Goal: Information Seeking & Learning: Learn about a topic

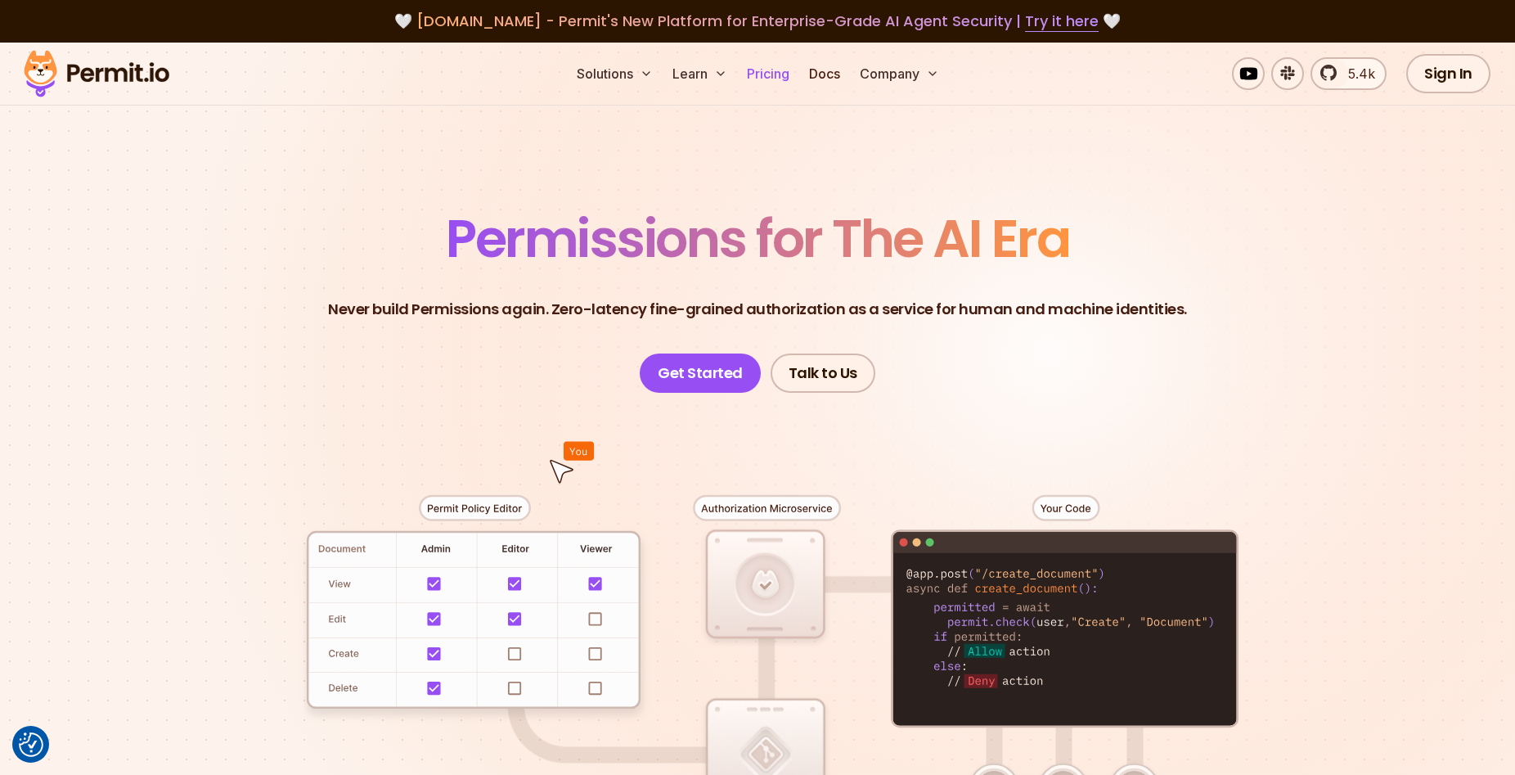
click at [770, 67] on link "Pricing" at bounding box center [768, 73] width 56 height 33
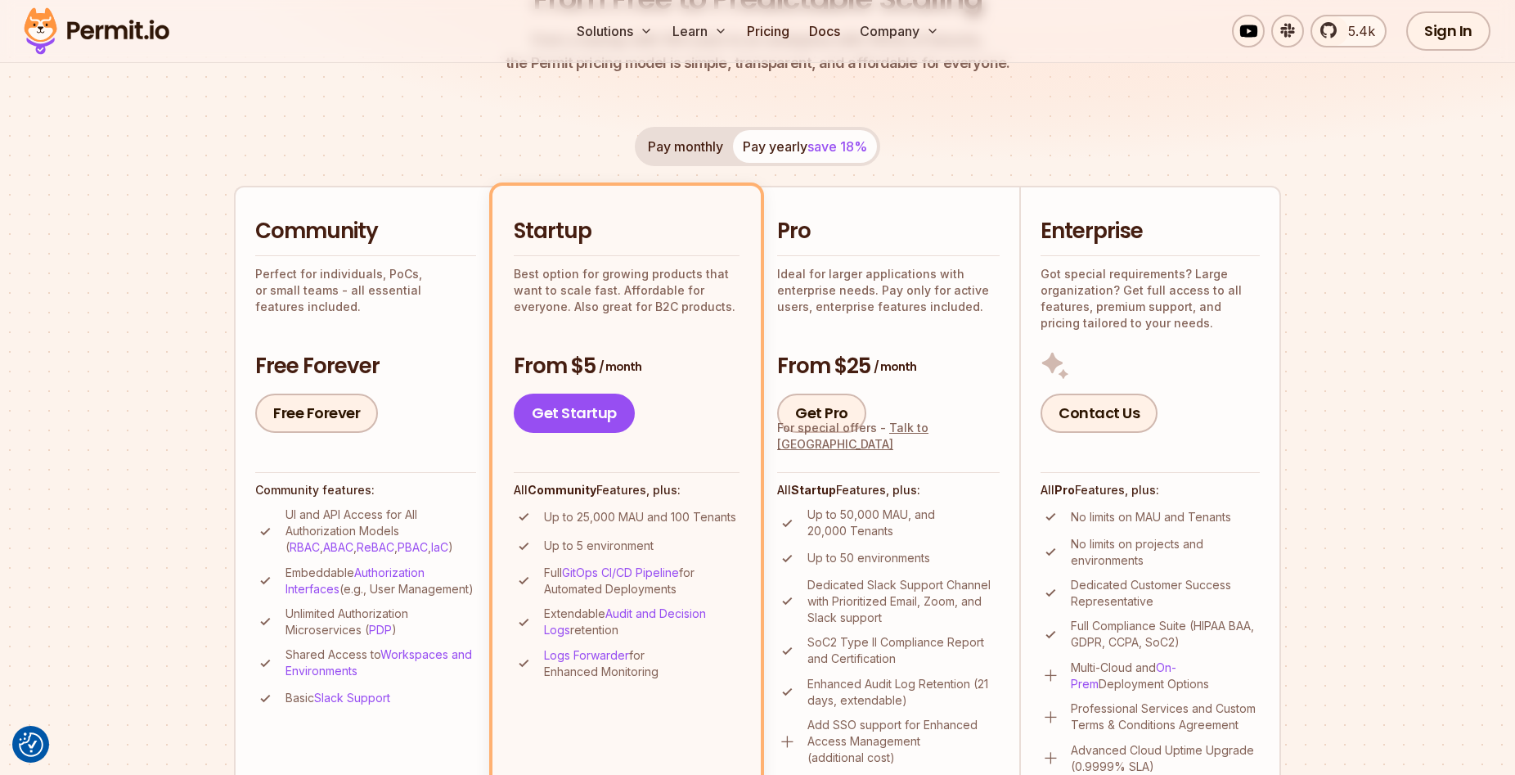
scroll to position [334, 0]
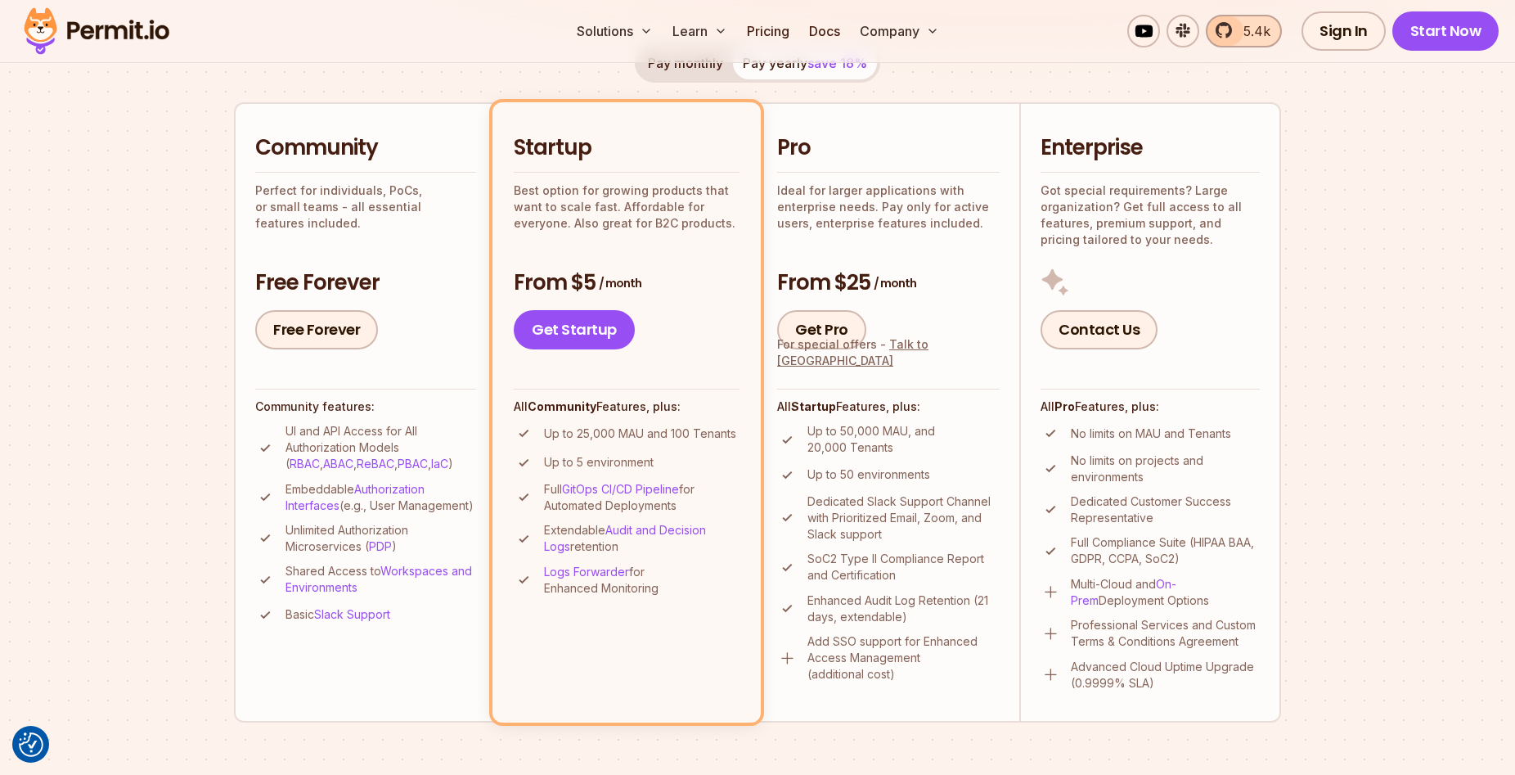
click at [1274, 45] on link "5.4k" at bounding box center [1244, 31] width 76 height 33
drag, startPoint x: 281, startPoint y: 432, endPoint x: 392, endPoint y: 447, distance: 111.5
click at [392, 447] on li "UI and API Access for All Authorization Models ( RBAC , ABAC , ReBAC , PBAC , I…" at bounding box center [365, 447] width 221 height 49
click at [438, 484] on p "Embeddable Authorization Interfaces (e.g., User Management)" at bounding box center [380, 497] width 191 height 33
drag, startPoint x: 271, startPoint y: 491, endPoint x: 425, endPoint y: 513, distance: 156.2
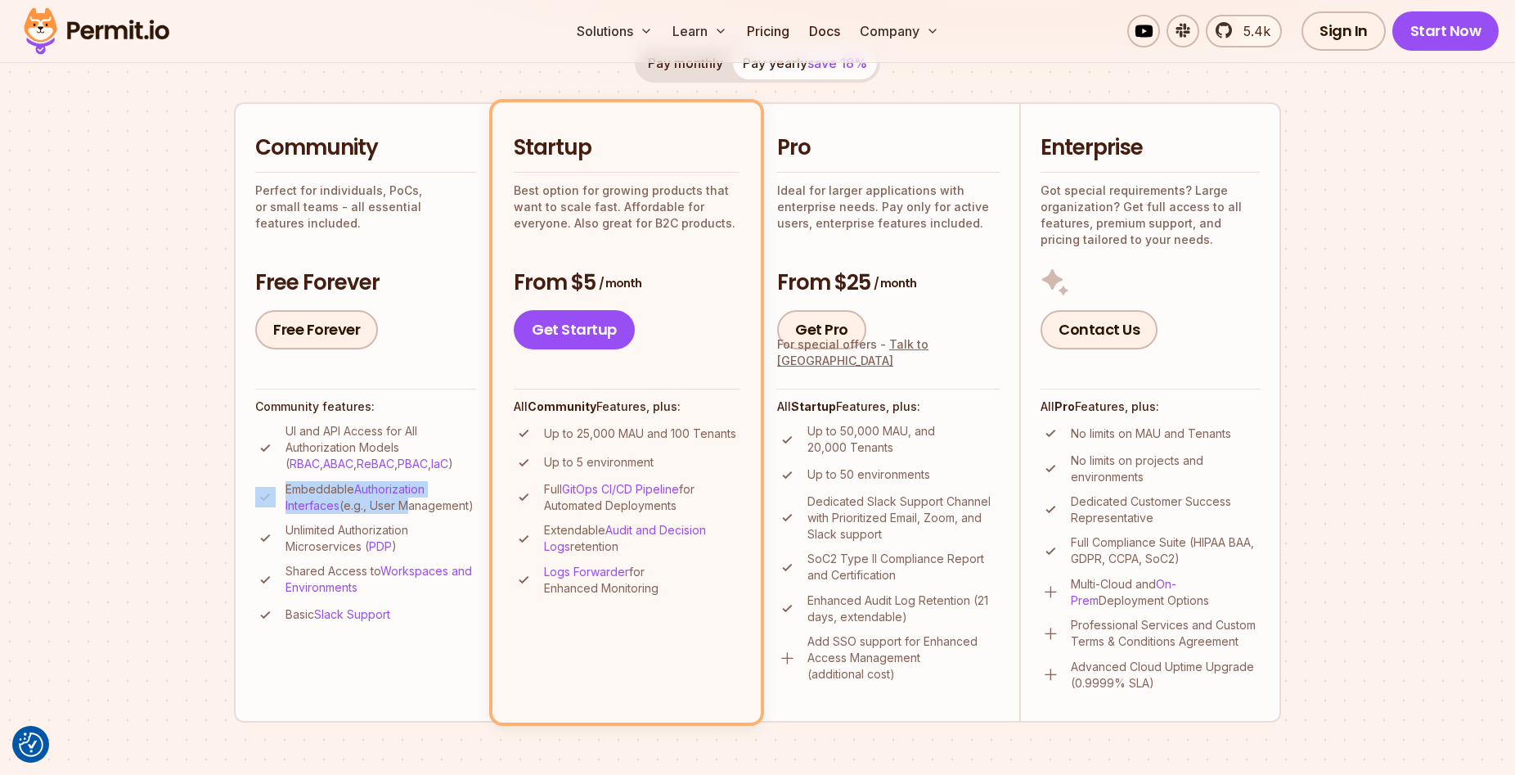
click at [425, 513] on li "Embeddable Authorization Interfaces (e.g., User Management)" at bounding box center [365, 497] width 221 height 33
click at [425, 514] on p "Embeddable Authorization Interfaces (e.g., User Management)" at bounding box center [380, 497] width 191 height 33
drag, startPoint x: 276, startPoint y: 538, endPoint x: 411, endPoint y: 573, distance: 139.3
click at [411, 573] on ul "UI and API Access for All Authorization Models ( RBAC , ABAC , ReBAC , PBAC , I…" at bounding box center [365, 524] width 221 height 202
click at [404, 573] on ul "UI and API Access for All Authorization Models ( RBAC , ABAC , ReBAC , PBAC , I…" at bounding box center [365, 524] width 221 height 202
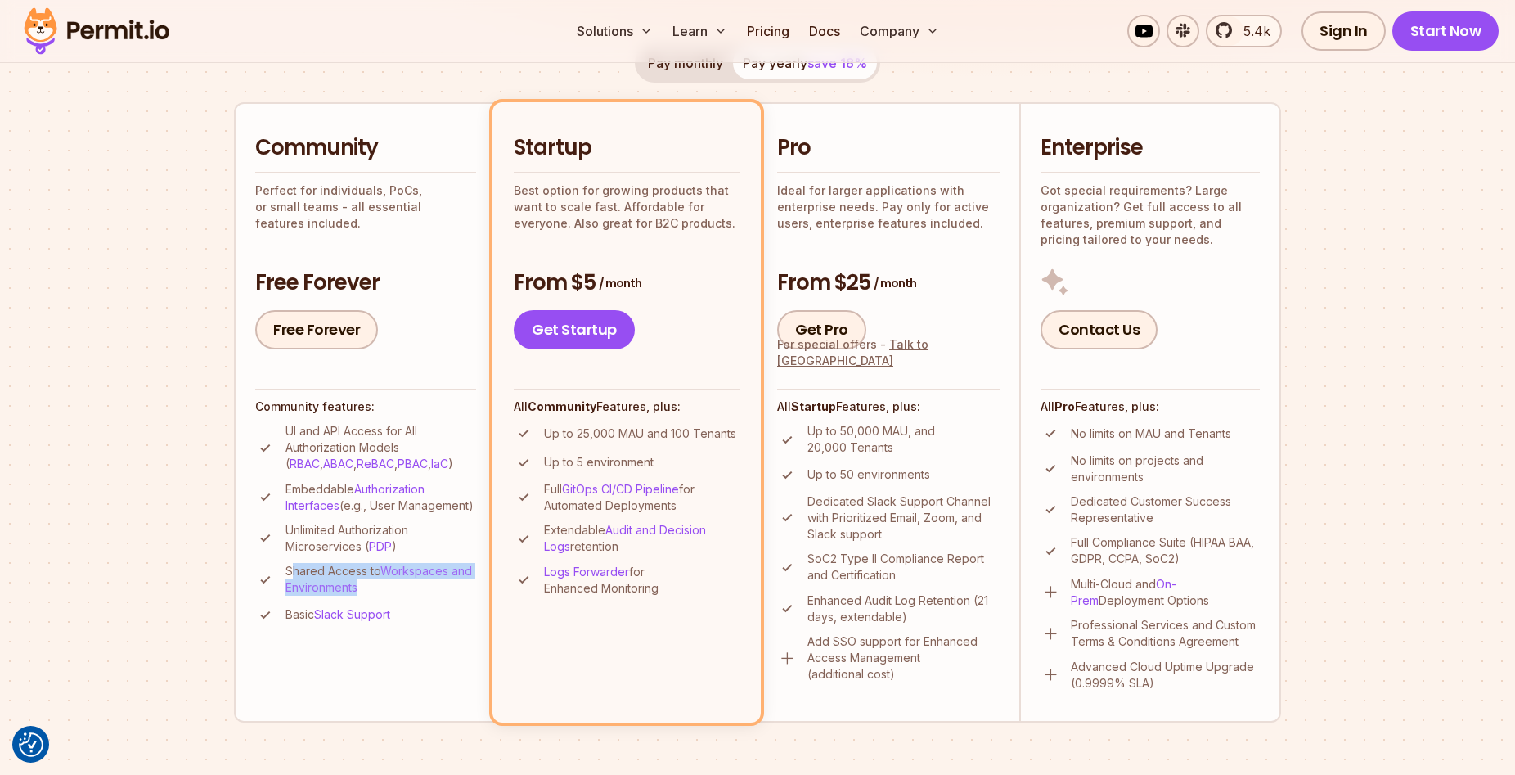
drag, startPoint x: 290, startPoint y: 587, endPoint x: 358, endPoint y: 599, distance: 69.7
click at [358, 595] on p "Shared Access to Workspaces and Environments" at bounding box center [380, 579] width 191 height 33
click at [425, 595] on p "Shared Access to Workspaces and Environments" at bounding box center [380, 579] width 191 height 33
click at [267, 345] on link "Free Forever" at bounding box center [316, 329] width 123 height 39
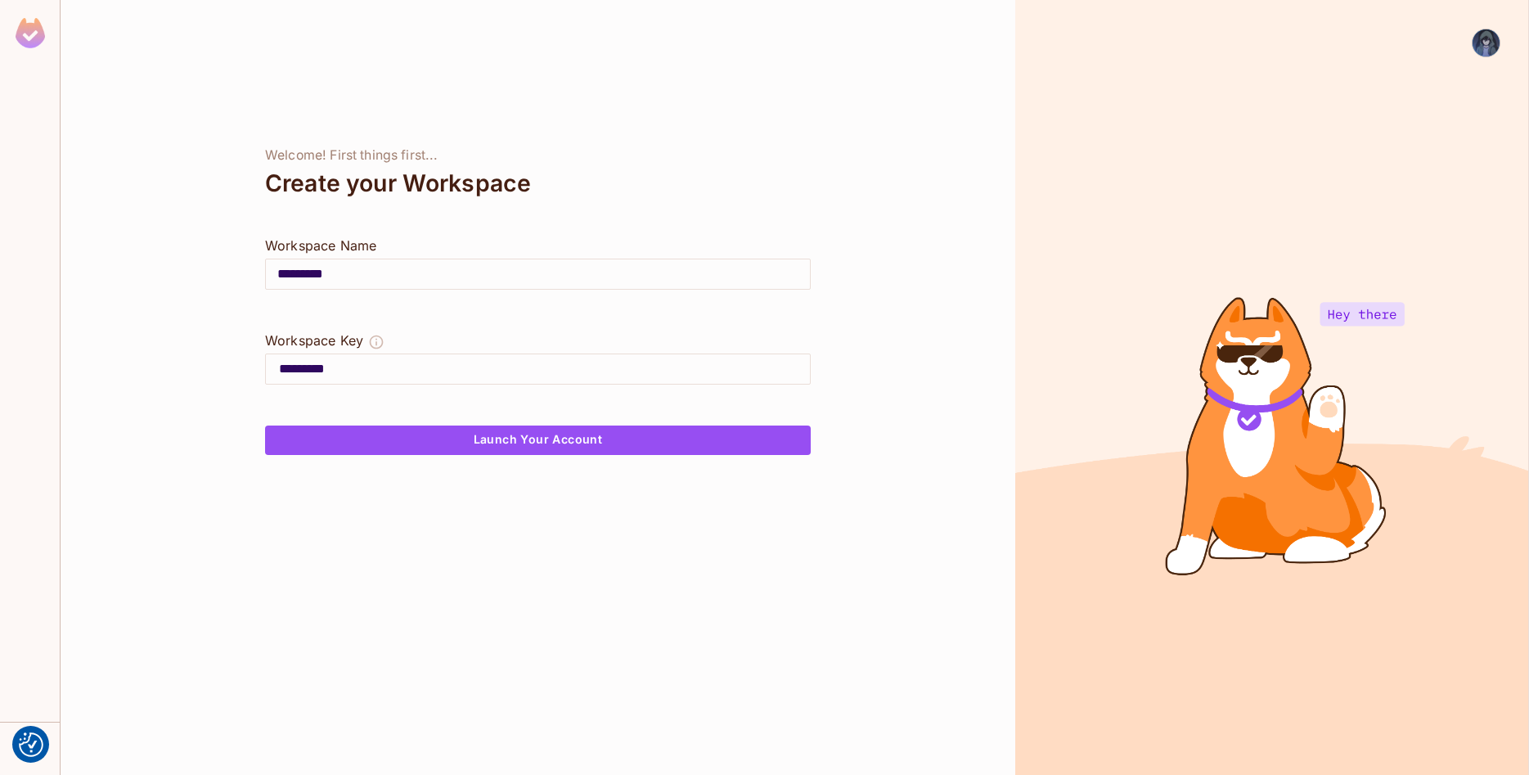
click at [216, 215] on div "Welcome! First things first... Create your Workspace Workspace Name ********* ​…" at bounding box center [538, 387] width 954 height 775
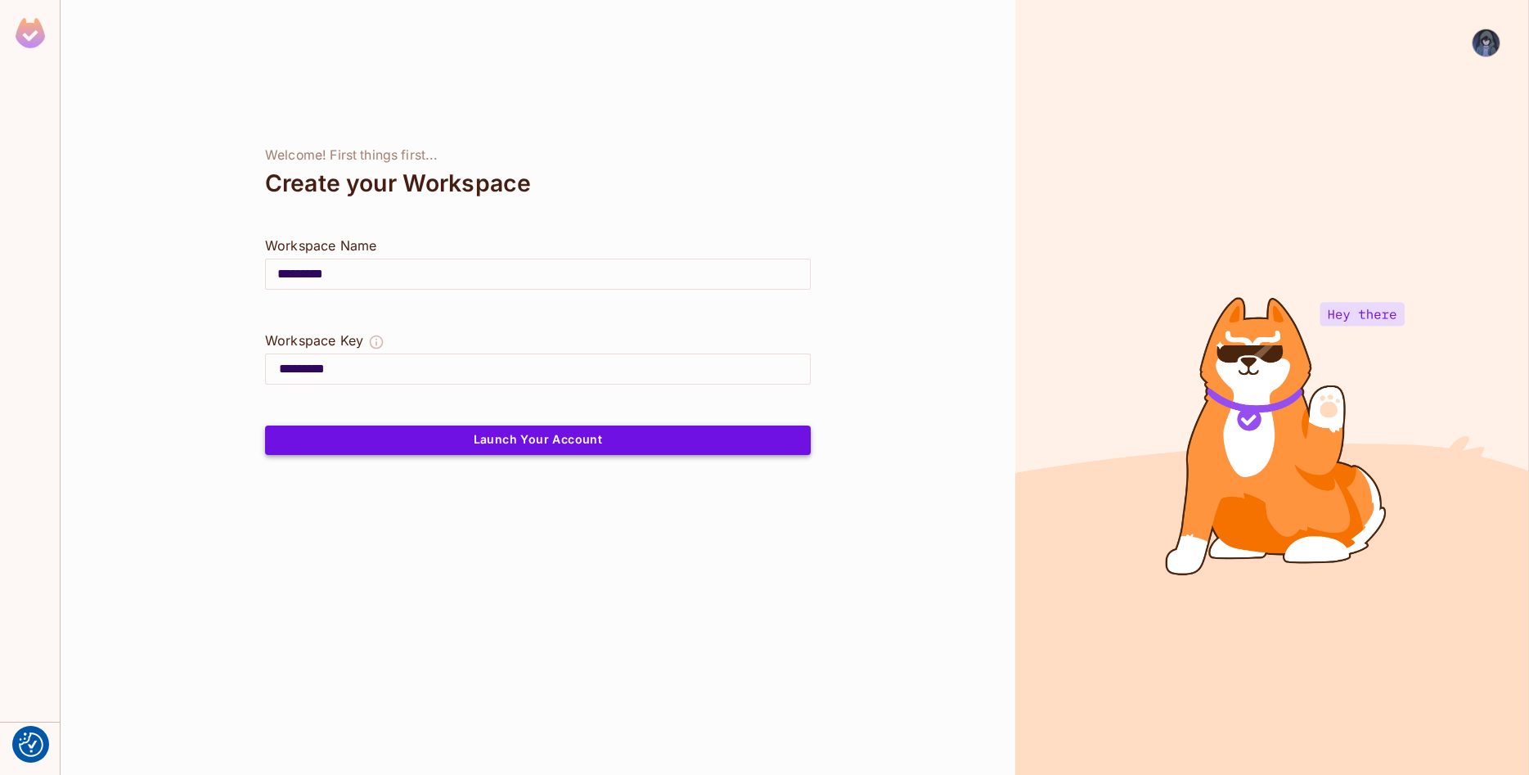
click at [369, 440] on button "Launch Your Account" at bounding box center [538, 439] width 546 height 29
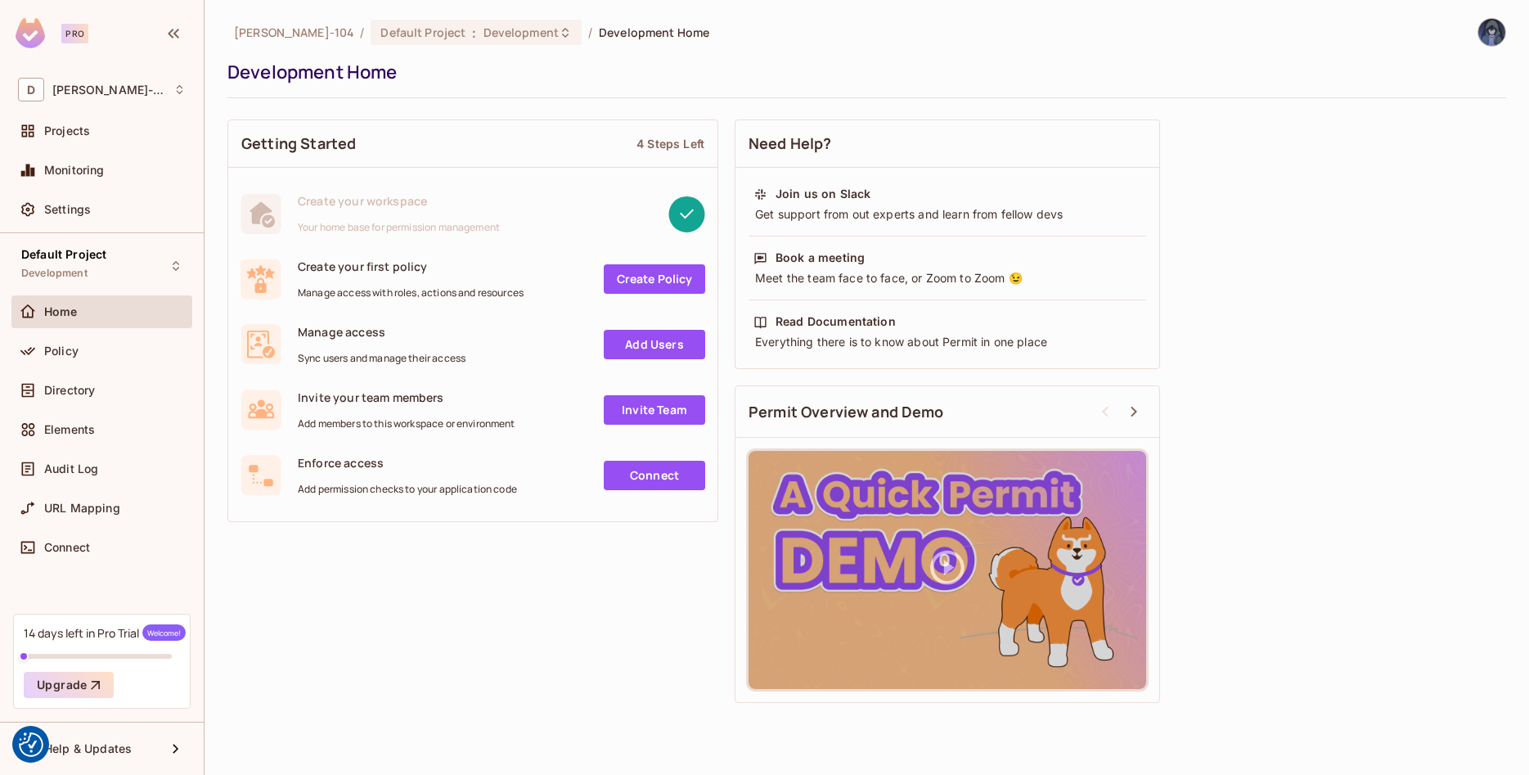
click at [474, 622] on div "Getting Started 4 Steps Left Create your workspace Your home base for permissio…" at bounding box center [866, 411] width 1278 height 600
click at [138, 342] on div "Policy" at bounding box center [102, 351] width 168 height 20
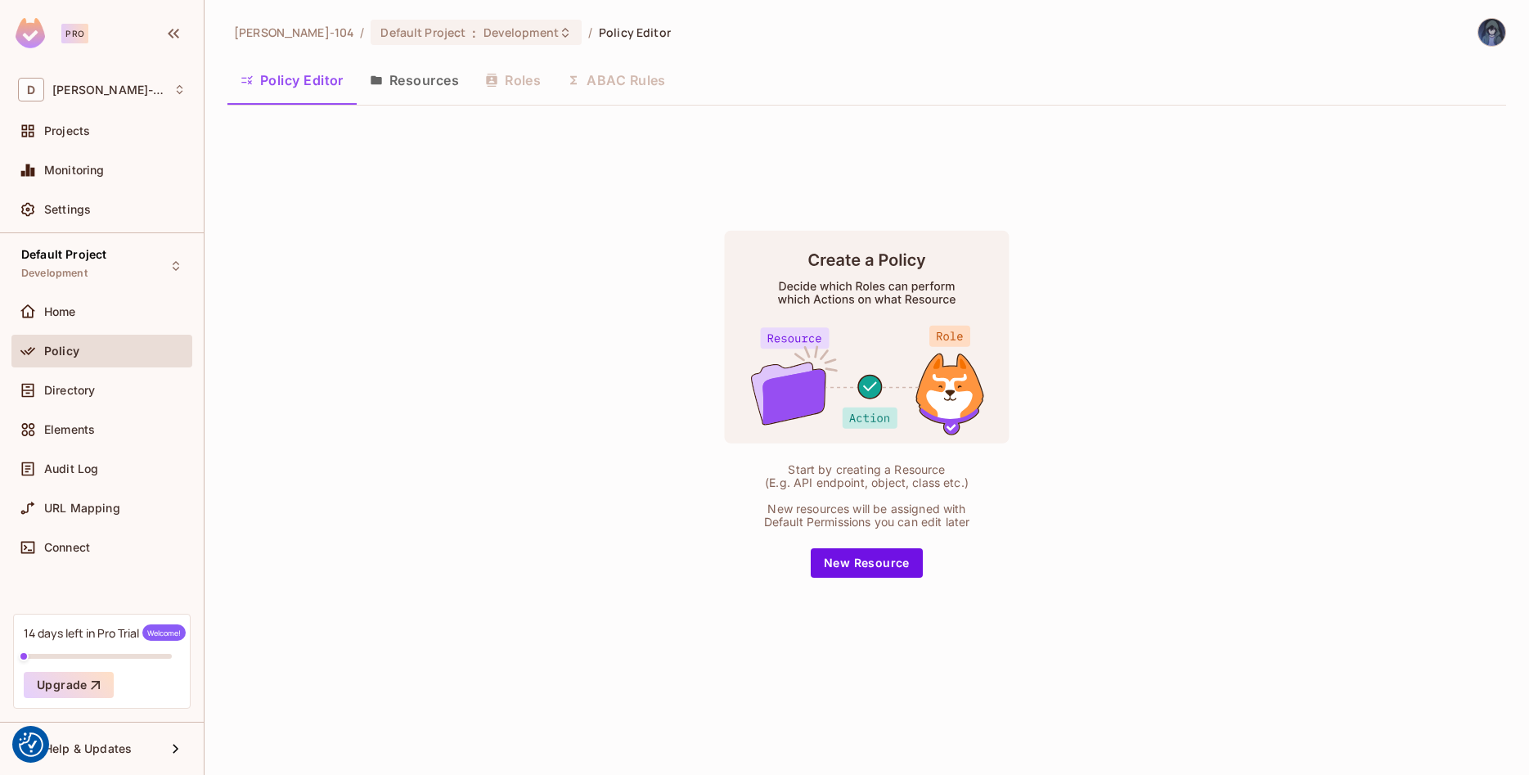
click at [434, 78] on button "Resources" at bounding box center [414, 80] width 115 height 41
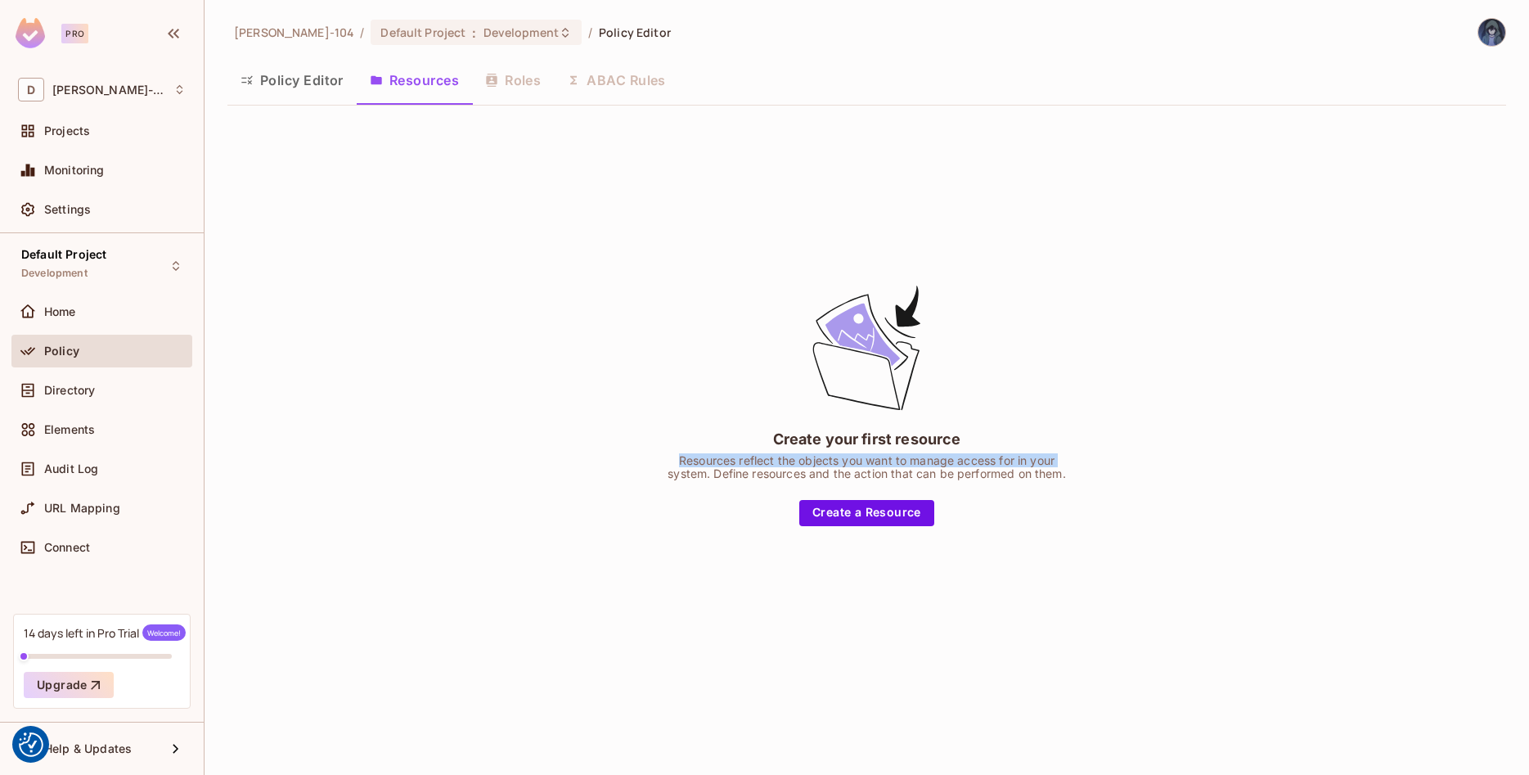
drag, startPoint x: 677, startPoint y: 460, endPoint x: 1143, endPoint y: 464, distance: 466.2
click at [1143, 464] on div "Create your first resource Resources reflect the objects you want to manage acc…" at bounding box center [866, 404] width 1278 height 570
click at [1103, 470] on div "Create your first resource Resources reflect the objects you want to manage acc…" at bounding box center [866, 404] width 1278 height 570
drag, startPoint x: 1103, startPoint y: 470, endPoint x: 523, endPoint y: 442, distance: 580.6
click at [523, 442] on div "Create your first resource Resources reflect the objects you want to manage acc…" at bounding box center [866, 404] width 1278 height 570
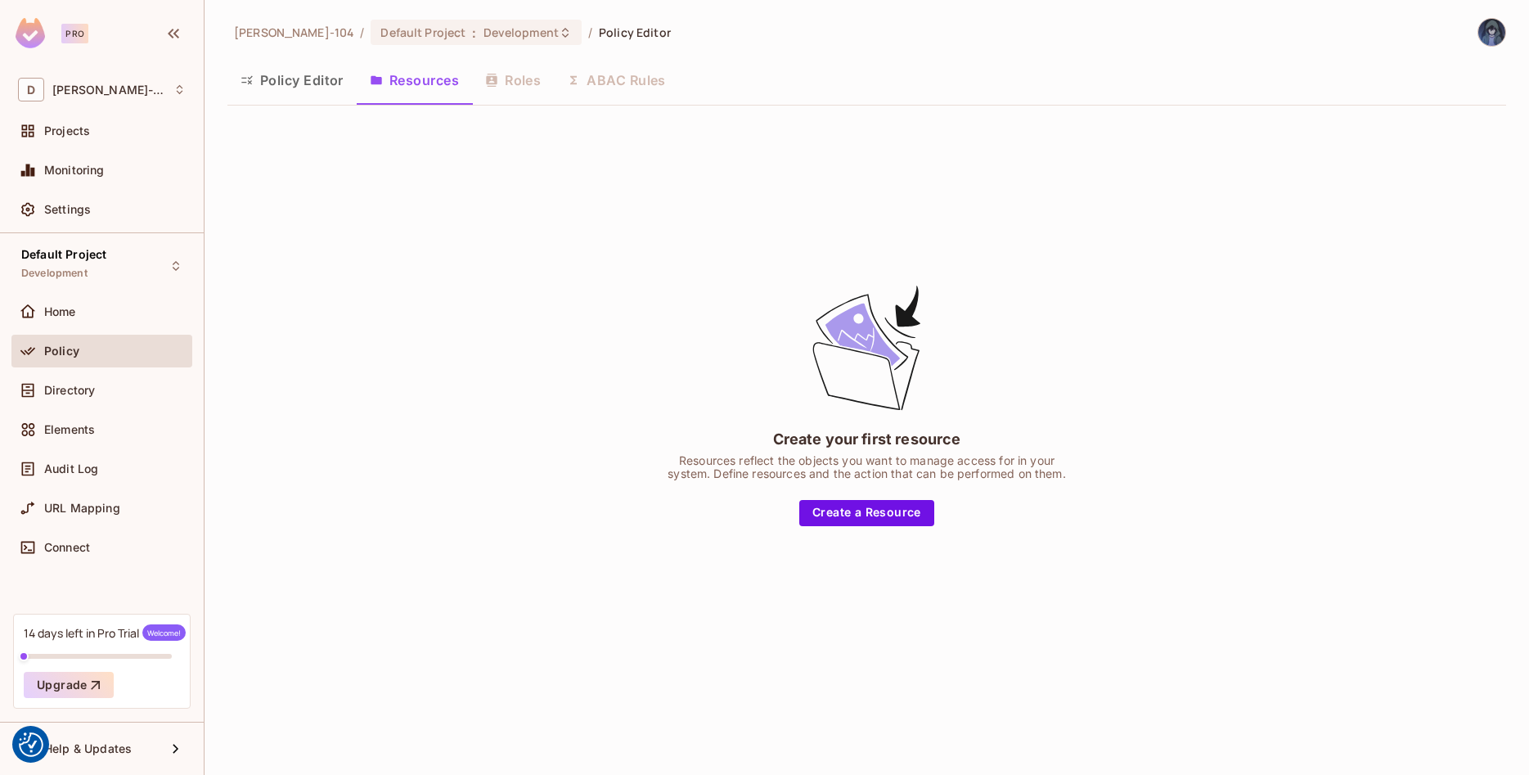
click at [487, 438] on div "Create your first resource Resources reflect the objects you want to manage acc…" at bounding box center [866, 404] width 1278 height 570
click at [528, 78] on div "Policy Editor Resources Roles ABAC Rules" at bounding box center [866, 80] width 1278 height 41
click at [519, 83] on div "Policy Editor Resources Roles ABAC Rules" at bounding box center [866, 80] width 1278 height 41
click at [653, 102] on div "Policy Editor Resources Roles ABAC Rules" at bounding box center [866, 82] width 1278 height 45
click at [653, 86] on div "Policy Editor Resources Roles ABAC Rules" at bounding box center [866, 80] width 1278 height 41
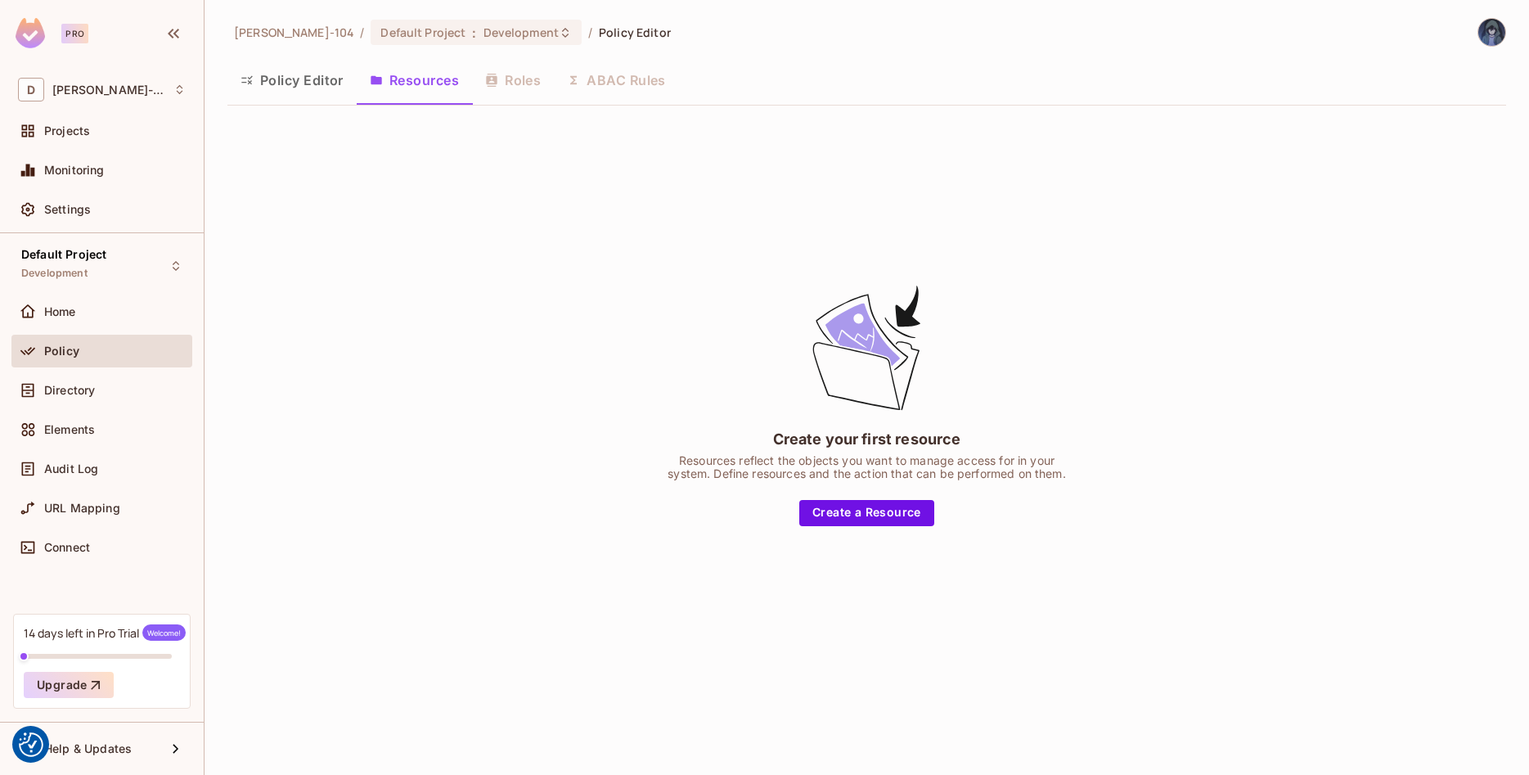
click at [653, 86] on div "Policy Editor Resources Roles ABAC Rules" at bounding box center [866, 80] width 1278 height 41
click at [299, 65] on button "Policy Editor" at bounding box center [291, 80] width 129 height 41
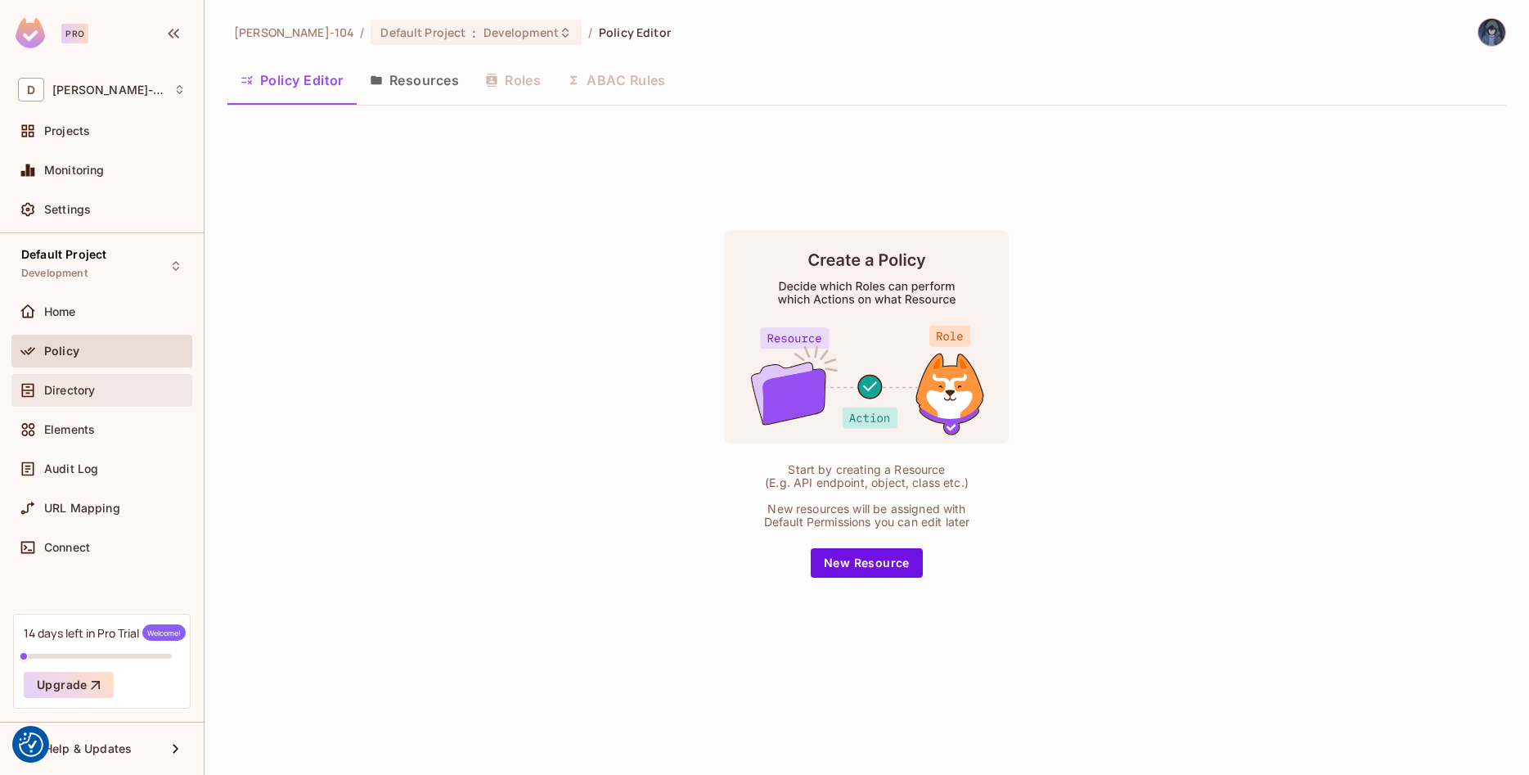
click at [91, 390] on span "Directory" at bounding box center [69, 390] width 51 height 13
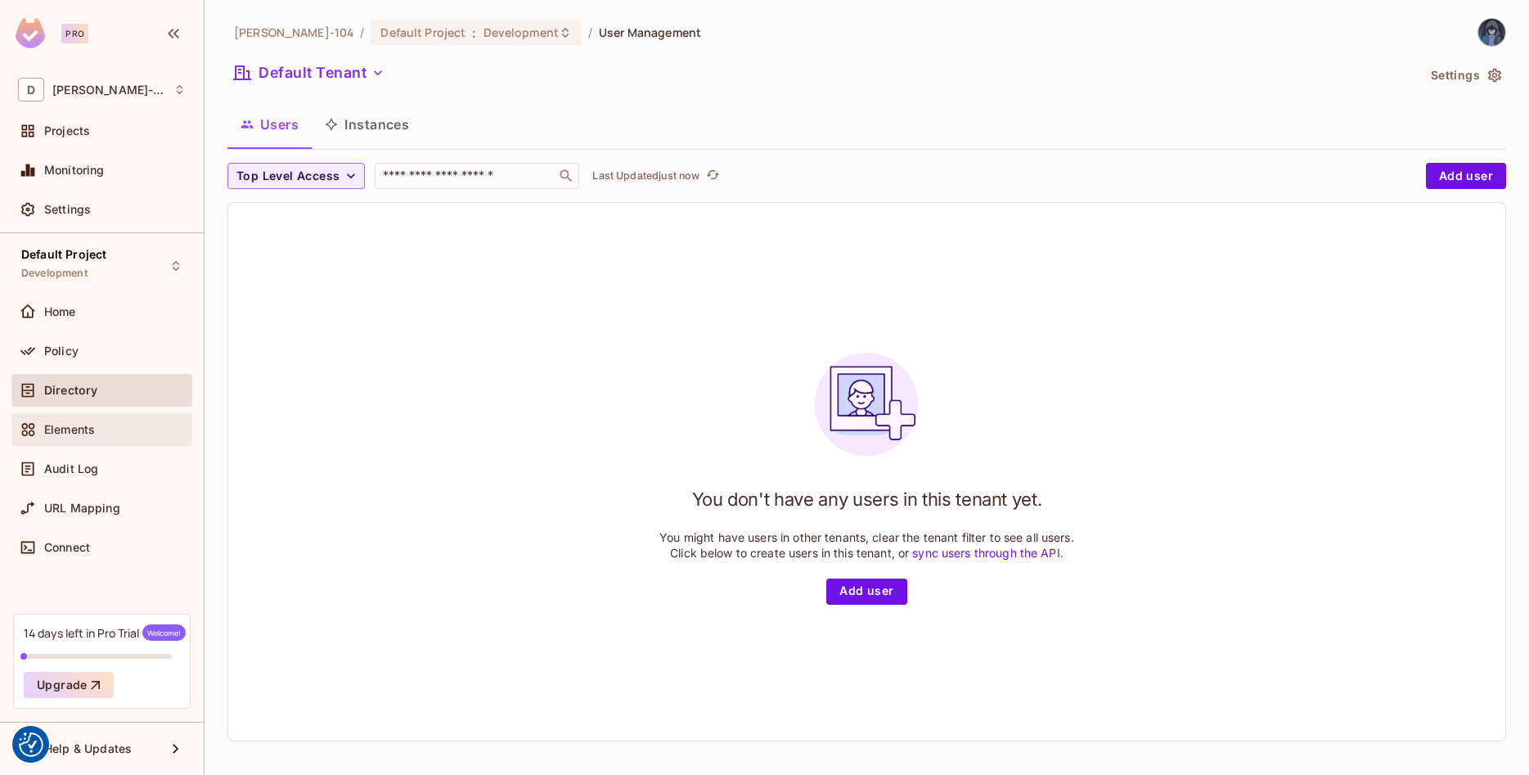
click at [106, 427] on div "Elements" at bounding box center [114, 429] width 141 height 13
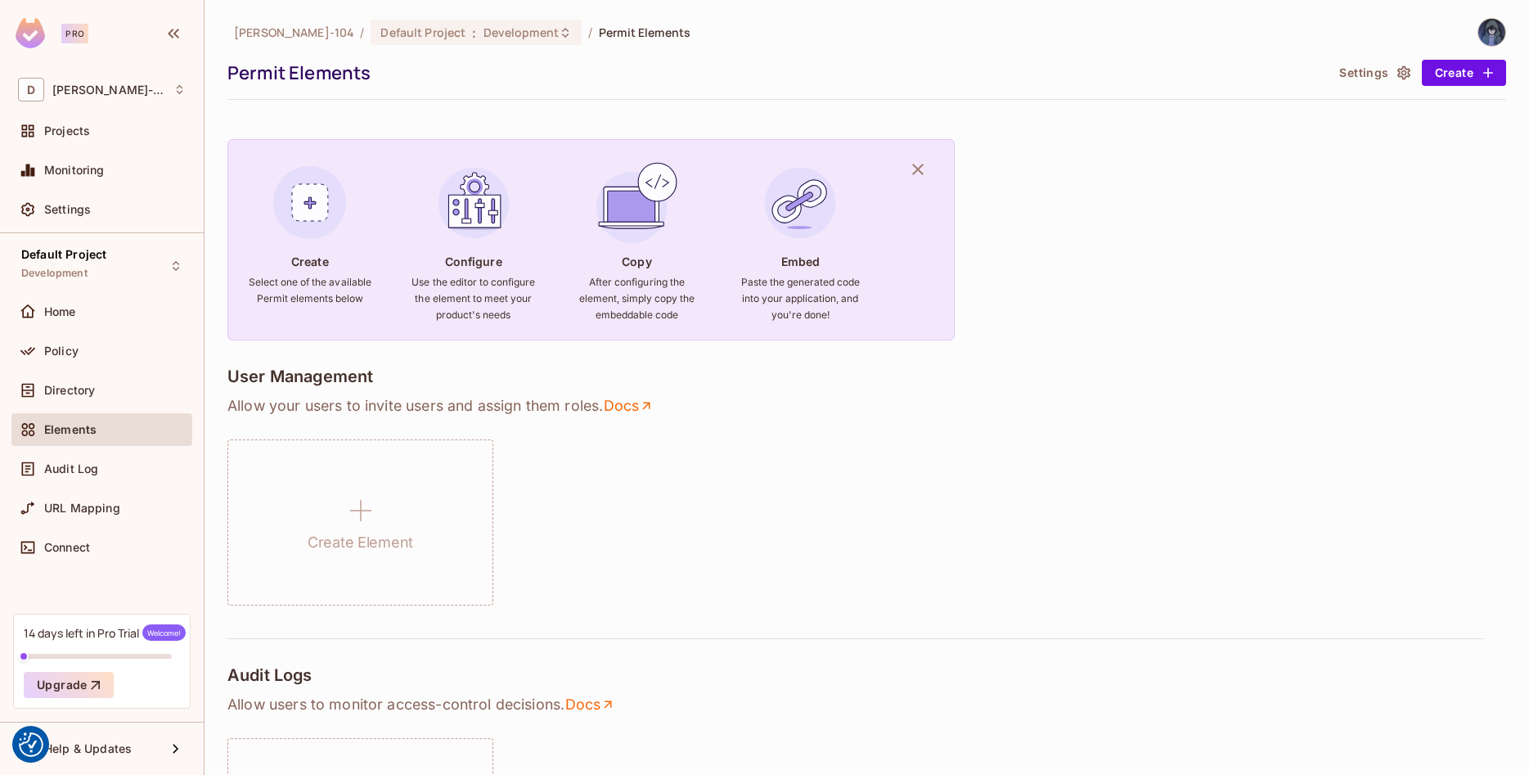
click at [882, 389] on div "User Management" at bounding box center [866, 377] width 1278 height 23
click at [1379, 60] on button "Settings" at bounding box center [1373, 73] width 82 height 26
click at [119, 354] on div "Policy" at bounding box center [114, 350] width 141 height 13
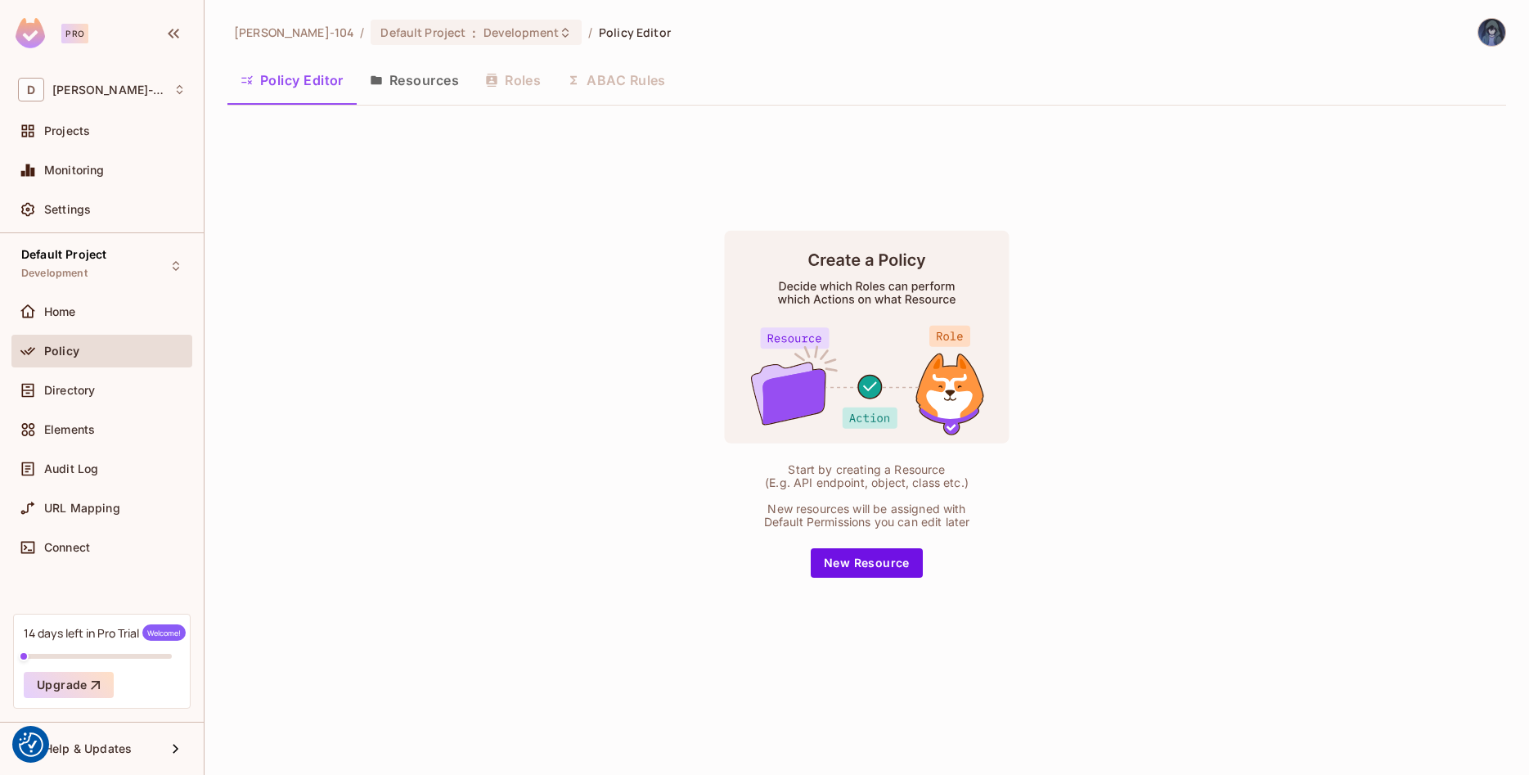
click at [1499, 26] on img at bounding box center [1491, 32] width 27 height 27
click at [929, 168] on div at bounding box center [764, 387] width 1529 height 775
click at [136, 589] on div "Default Project Development Home Policy Directory Elements Audit Log URL Mappin…" at bounding box center [102, 423] width 204 height 380
click at [173, 255] on div "Default Project Development" at bounding box center [101, 265] width 181 height 45
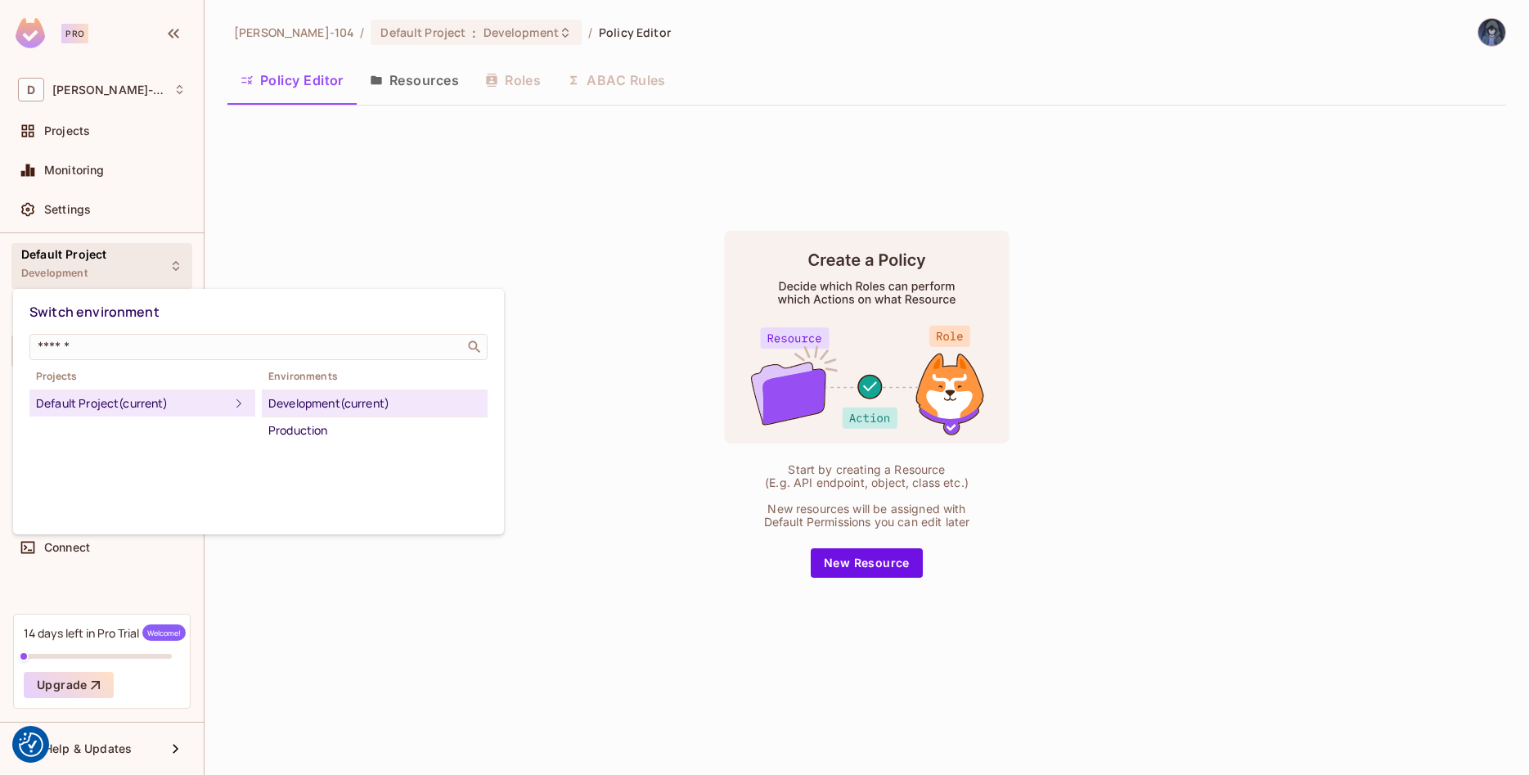
click at [350, 225] on div at bounding box center [764, 387] width 1529 height 775
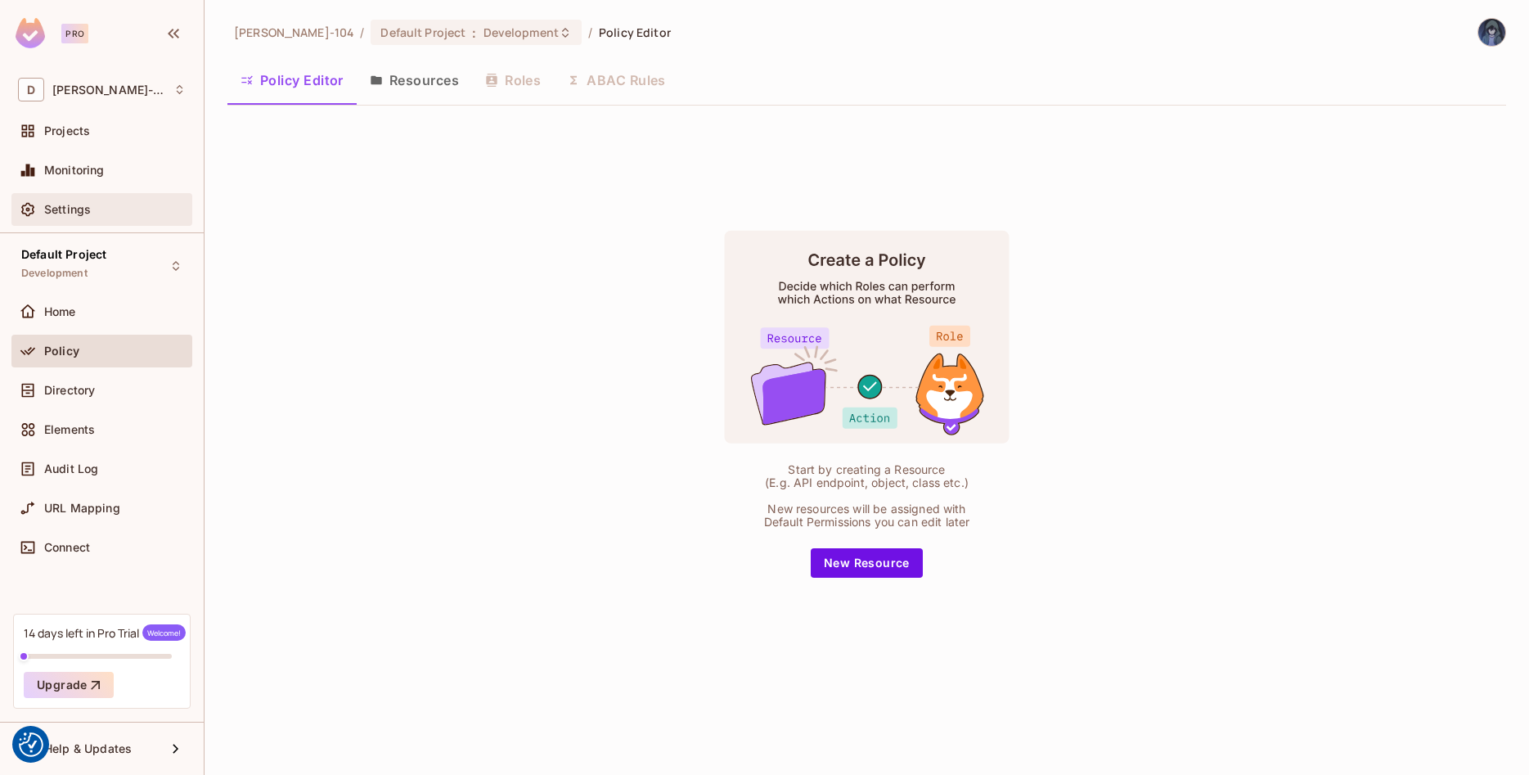
click at [119, 198] on div "Settings" at bounding box center [101, 209] width 181 height 33
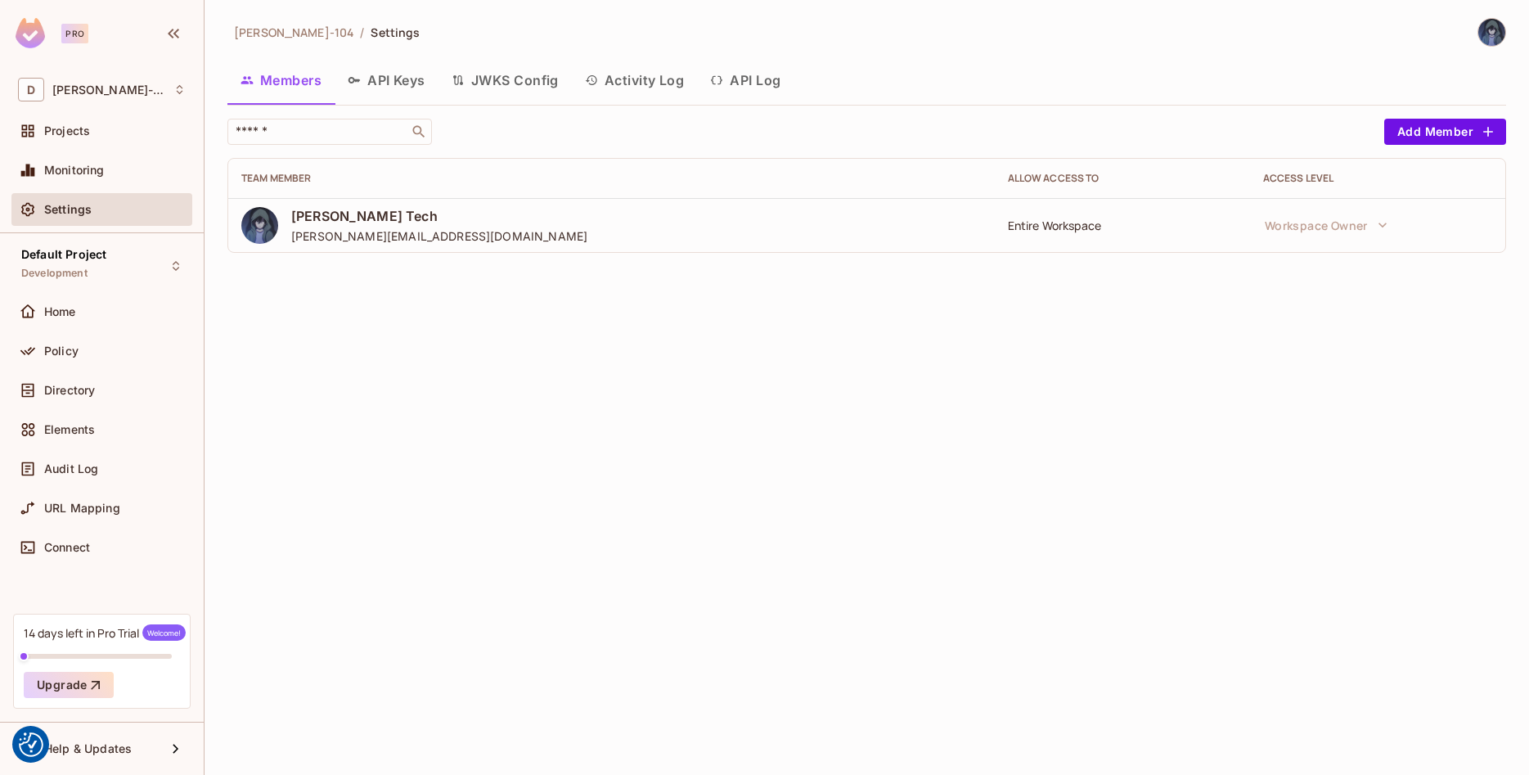
click at [806, 427] on div "David-104 / Settings Members API Keys JWKS Config Activity Log API Log ​ Add Me…" at bounding box center [866, 387] width 1324 height 775
click at [106, 315] on div "Home" at bounding box center [114, 311] width 141 height 13
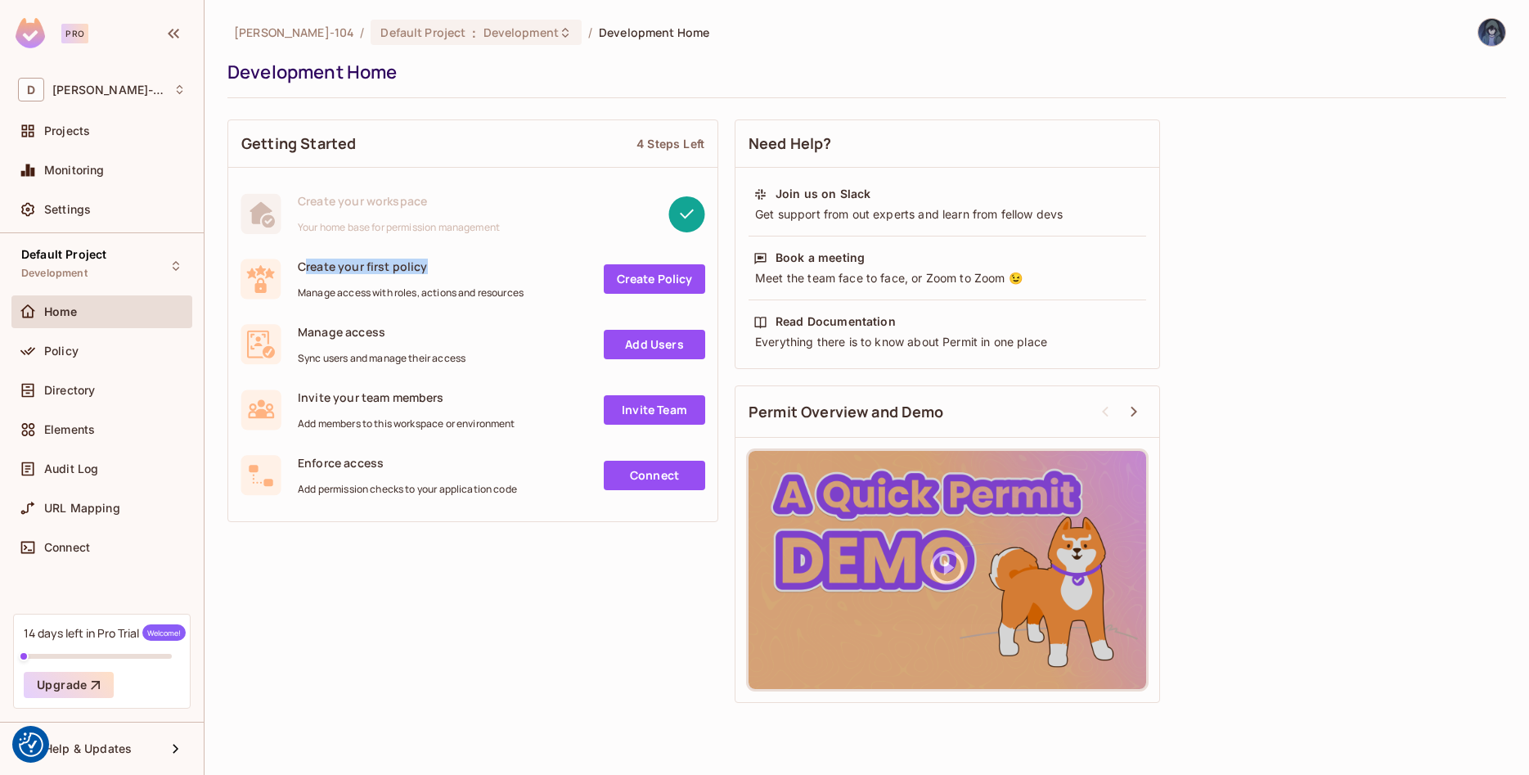
click at [530, 267] on div "Create your first policy Manage access with roles, actions and resources Create…" at bounding box center [472, 278] width 465 height 41
click at [351, 343] on div "Manage access Sync users and manage their access" at bounding box center [382, 344] width 168 height 41
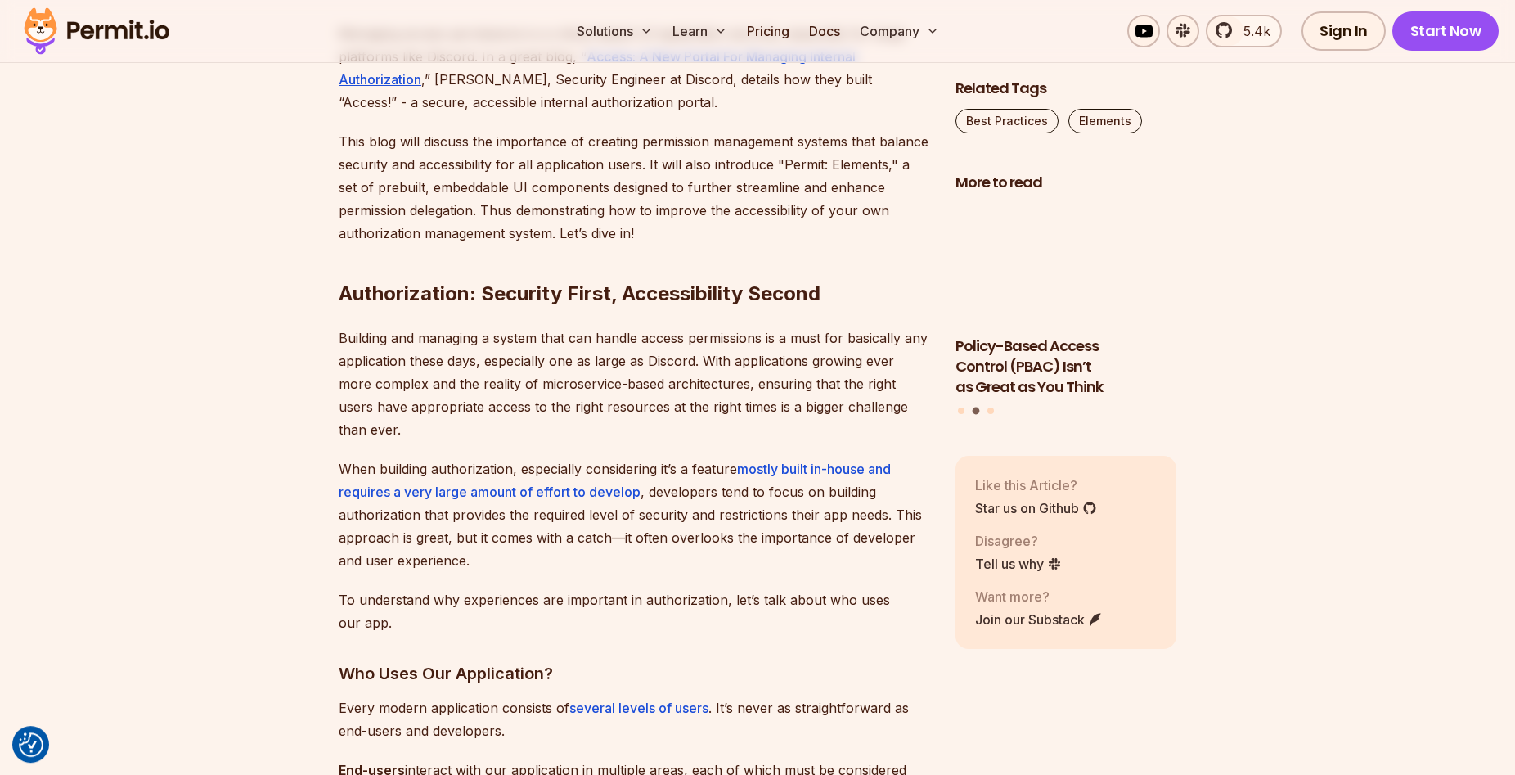
scroll to position [1085, 0]
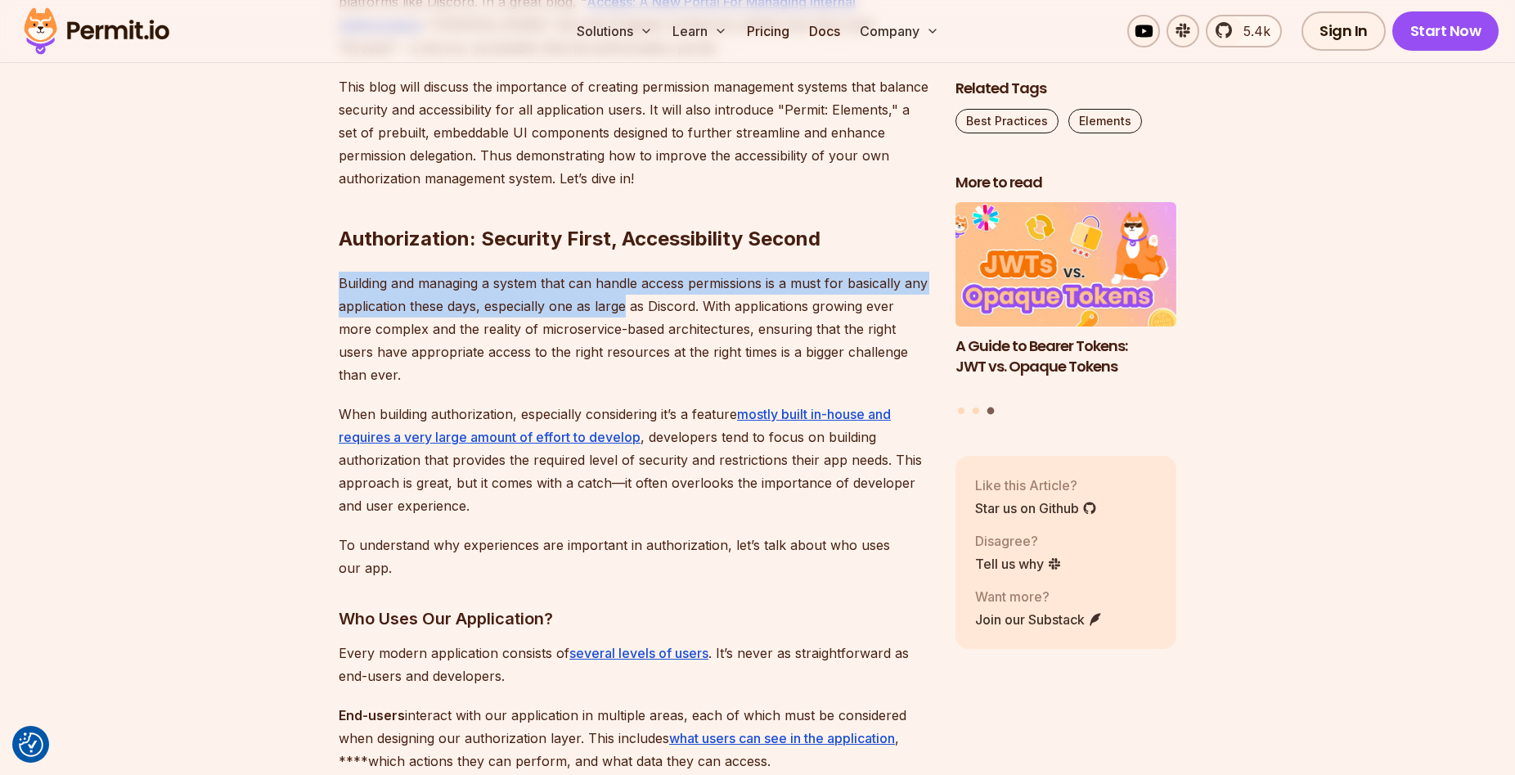
drag, startPoint x: 289, startPoint y: 272, endPoint x: 626, endPoint y: 306, distance: 338.7
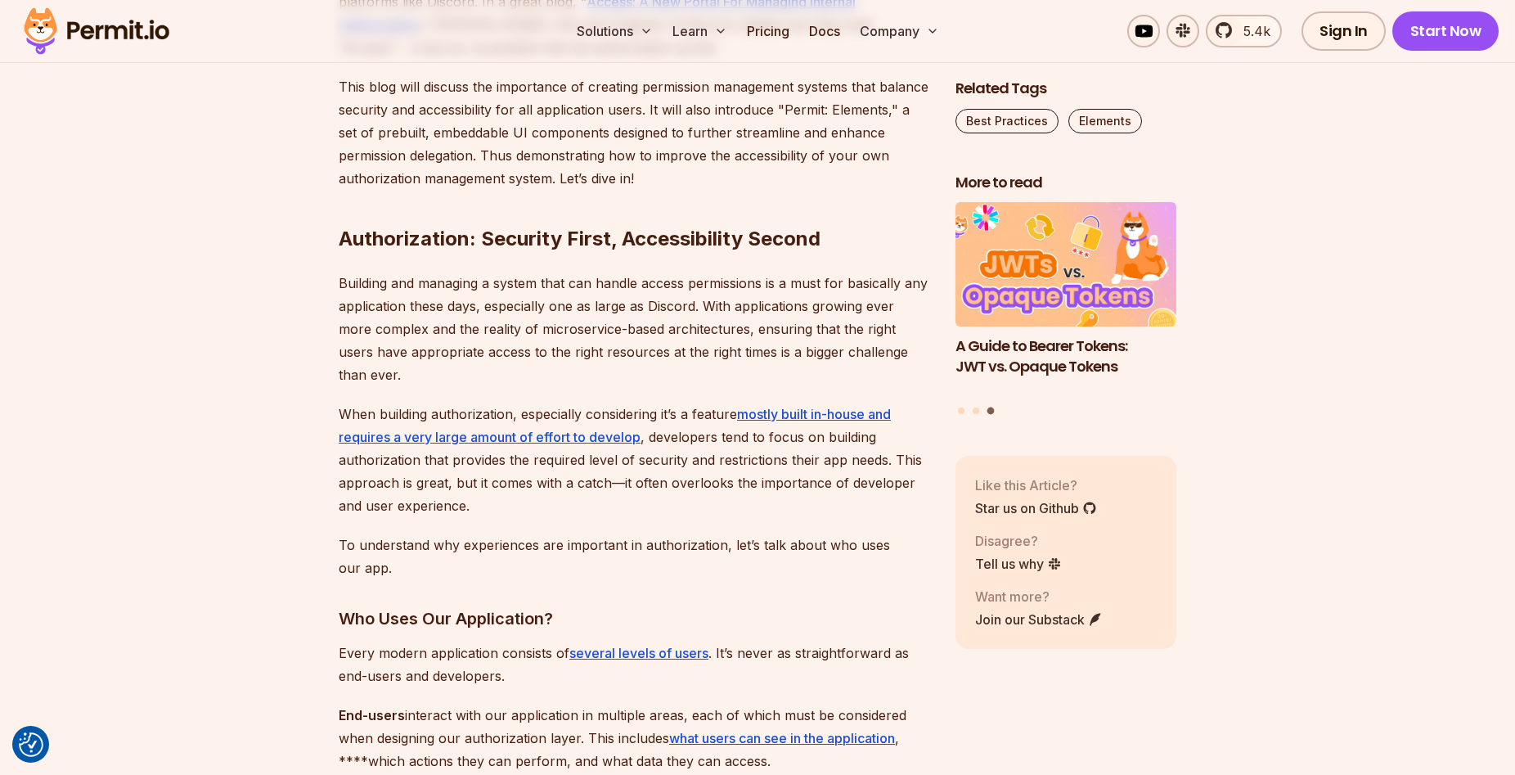
click at [543, 335] on p "Building and managing a system that can handle access permissions is a must for…" at bounding box center [634, 329] width 591 height 115
drag, startPoint x: 710, startPoint y: 431, endPoint x: 965, endPoint y: 460, distance: 256.8
click at [733, 474] on p "When building authorization, especially considering it’s a feature mostly built…" at bounding box center [634, 459] width 591 height 115
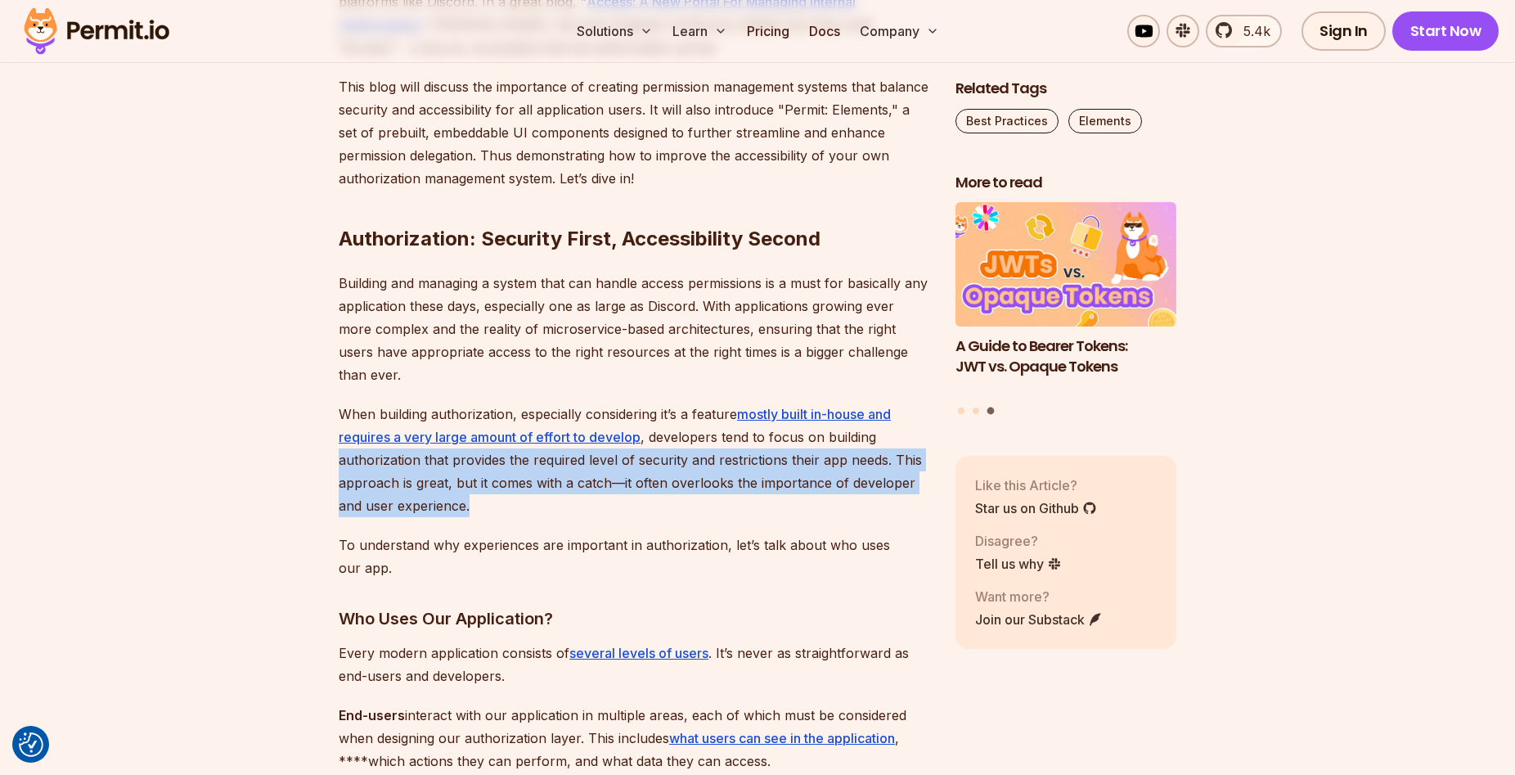
drag, startPoint x: 733, startPoint y: 474, endPoint x: 318, endPoint y: 433, distance: 416.6
click at [465, 439] on p "When building authorization, especially considering it’s a feature mostly built…" at bounding box center [634, 459] width 591 height 115
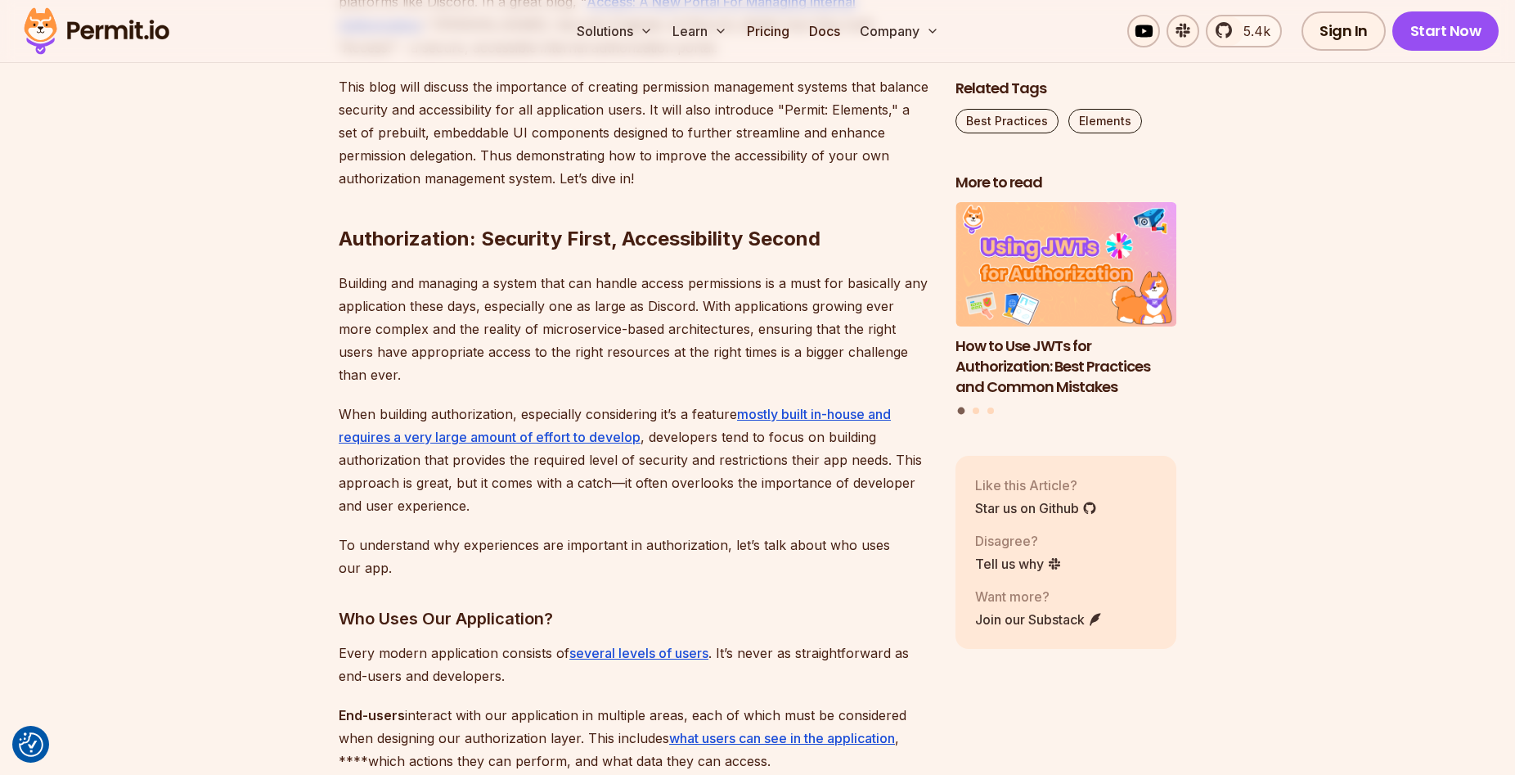
scroll to position [1168, 0]
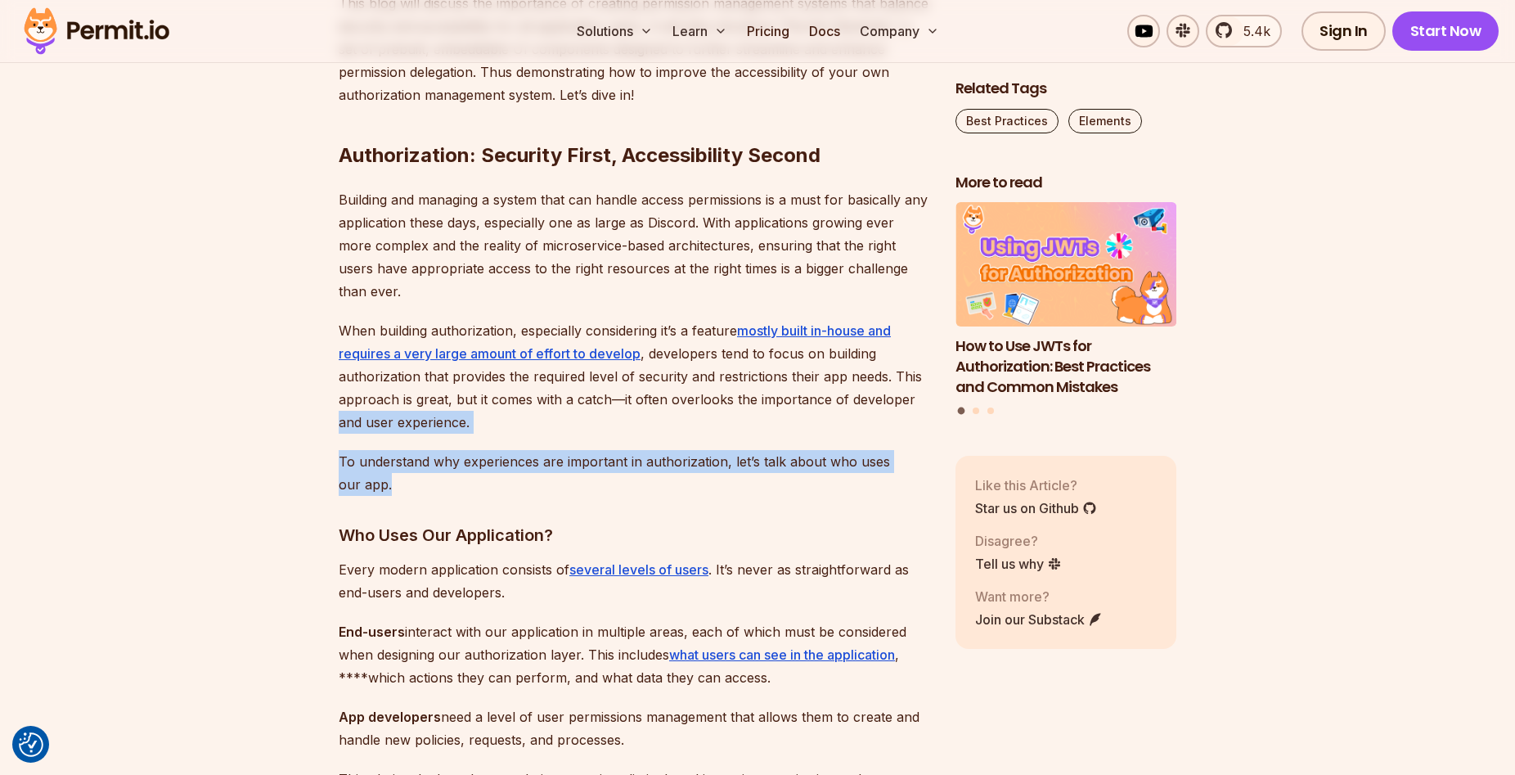
drag, startPoint x: 414, startPoint y: 461, endPoint x: 314, endPoint y: 417, distance: 109.1
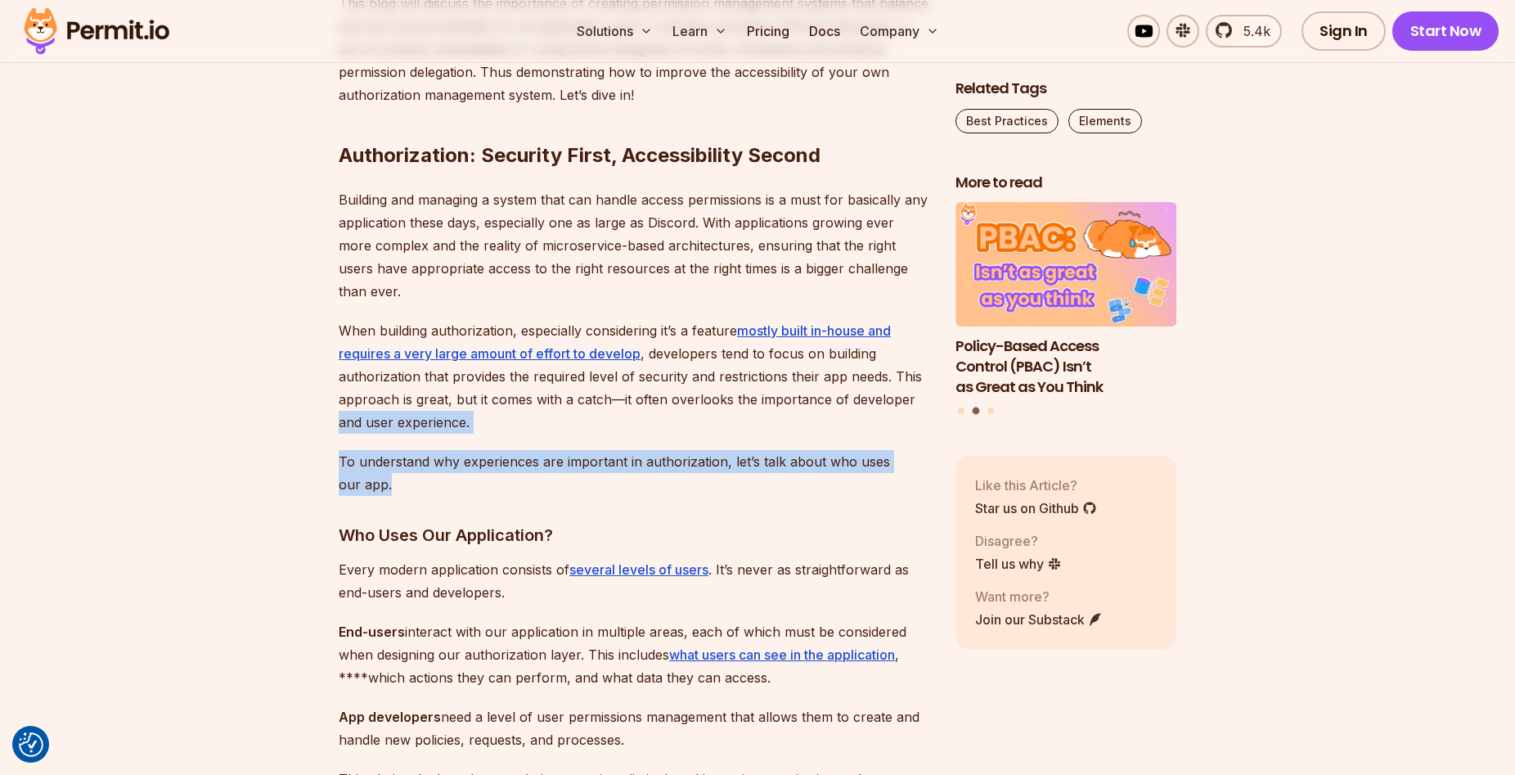
click at [354, 460] on p "To understand why experiences are important in authorization, let’s talk about …" at bounding box center [634, 473] width 591 height 46
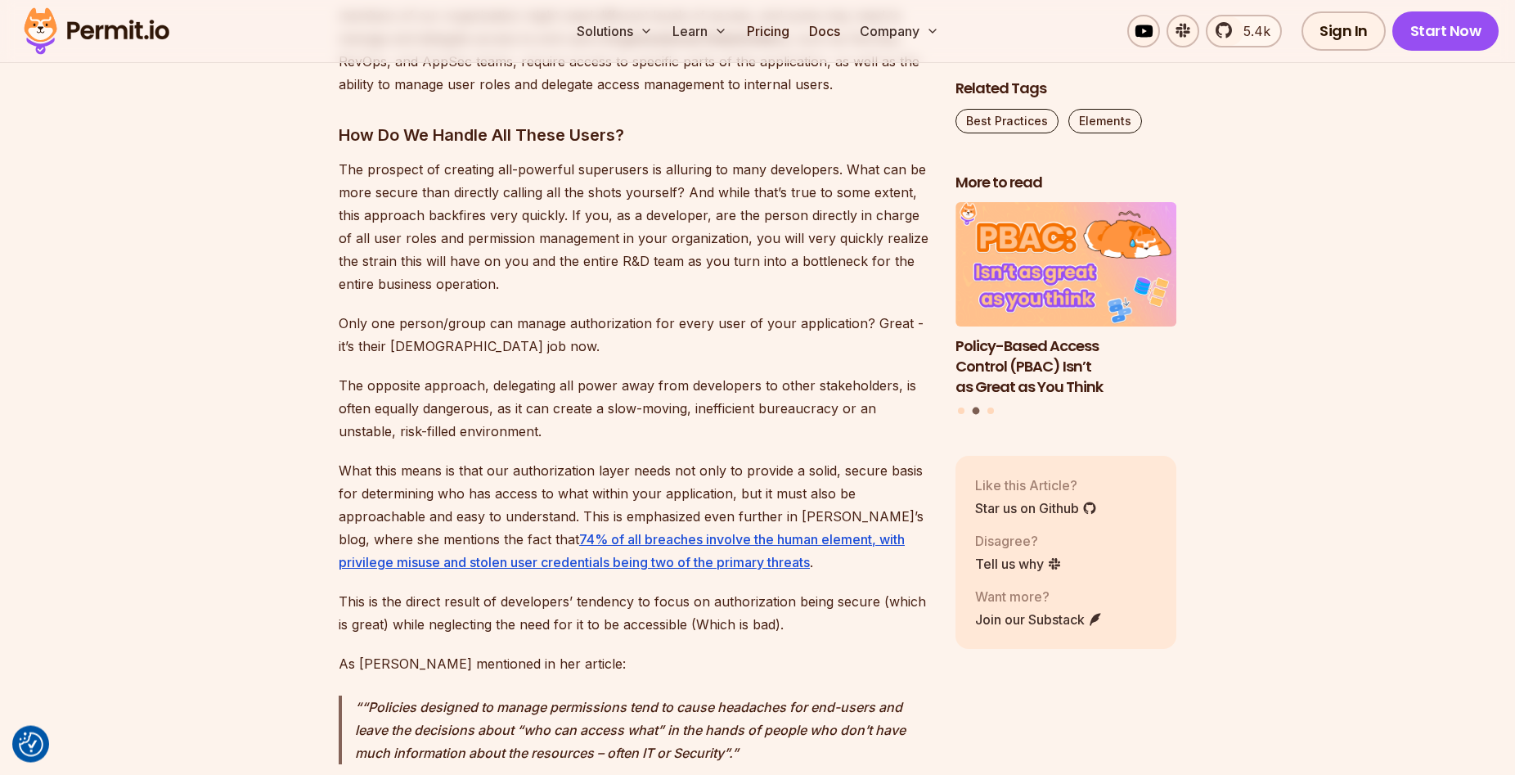
scroll to position [2086, 0]
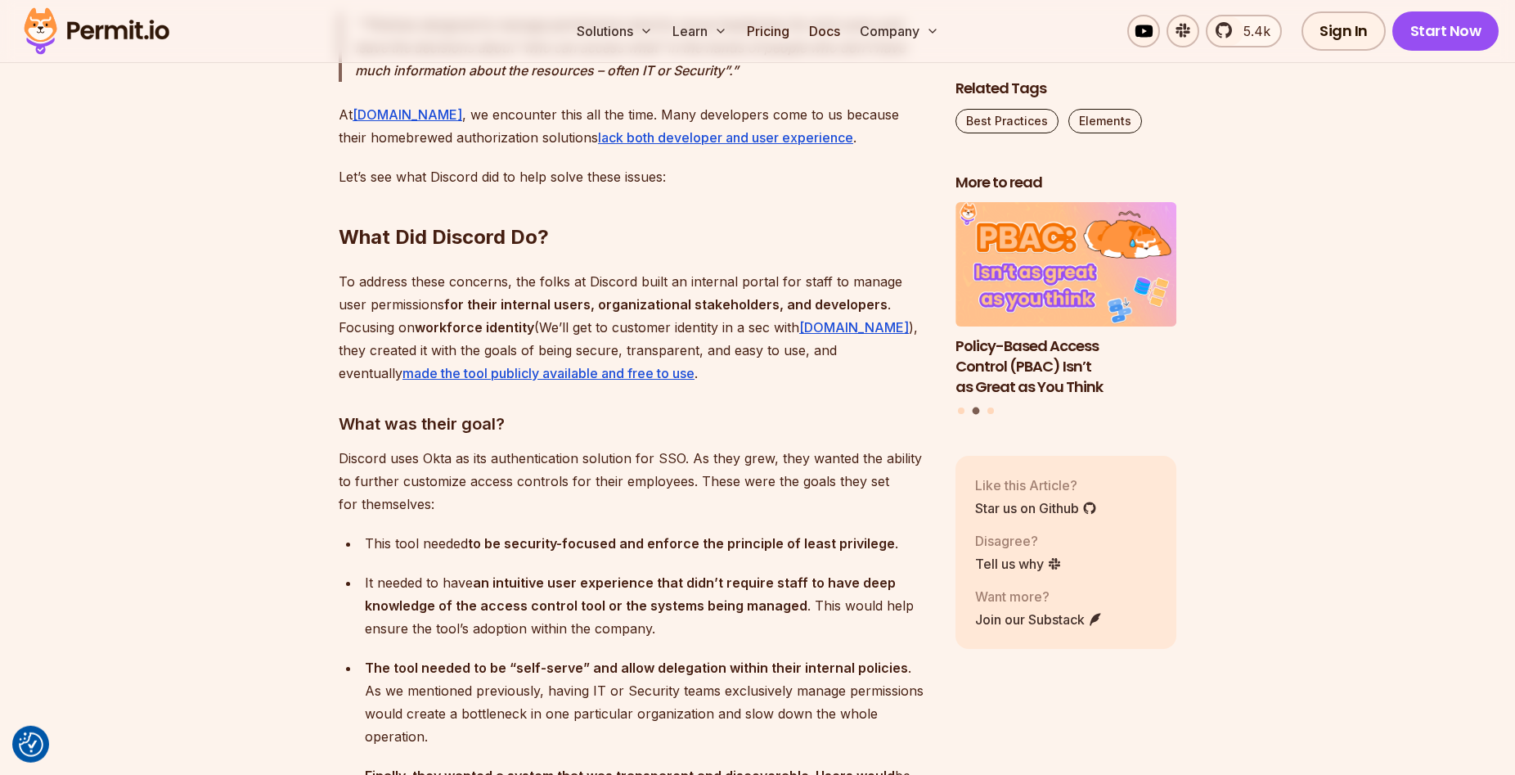
scroll to position [2836, 0]
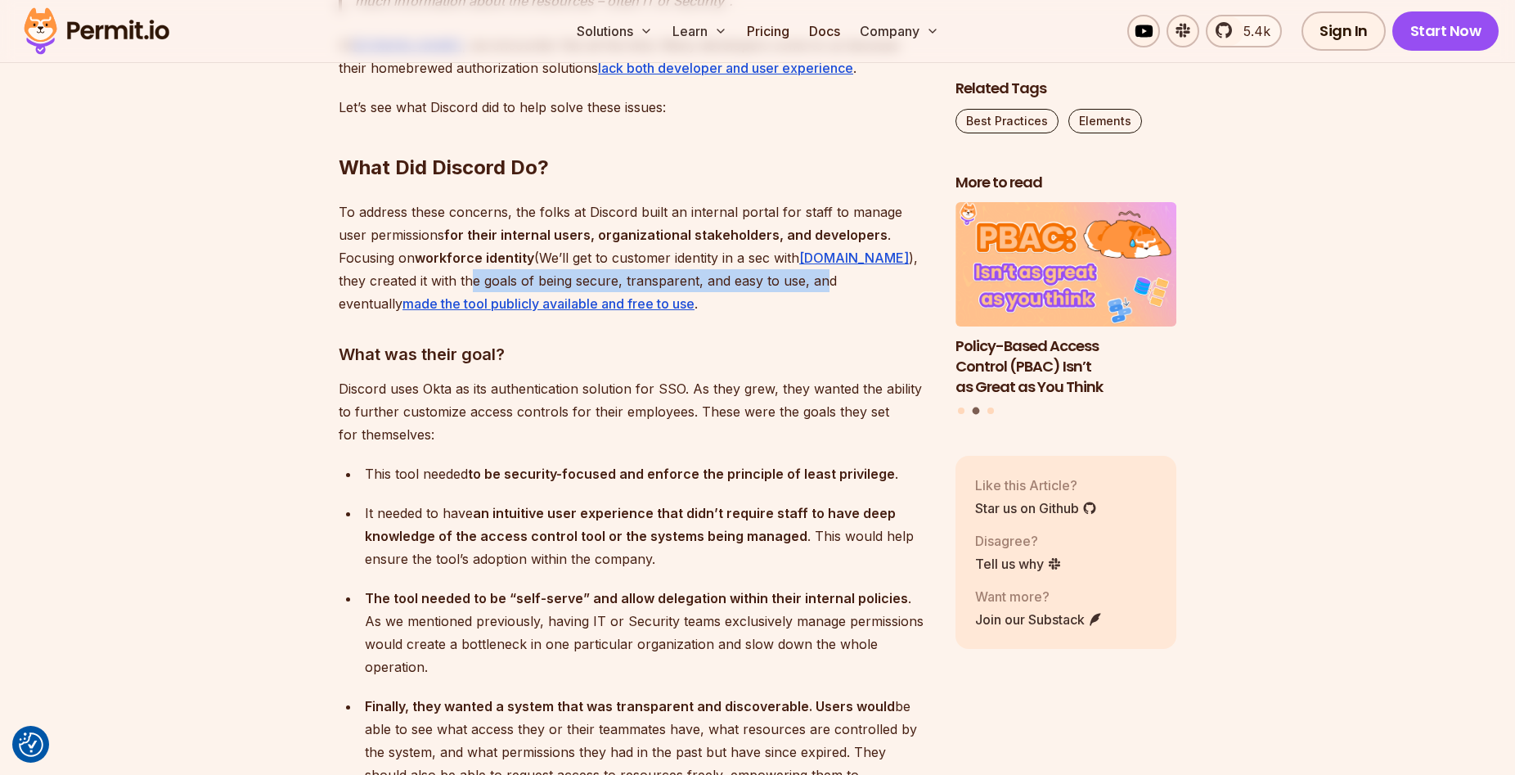
drag, startPoint x: 347, startPoint y: 251, endPoint x: 702, endPoint y: 249, distance: 355.0
click at [702, 249] on p "To address these concerns, the folks at Discord built an internal portal for st…" at bounding box center [634, 257] width 591 height 115
click at [712, 284] on p "To address these concerns, the folks at Discord built an internal portal for st…" at bounding box center [634, 257] width 591 height 115
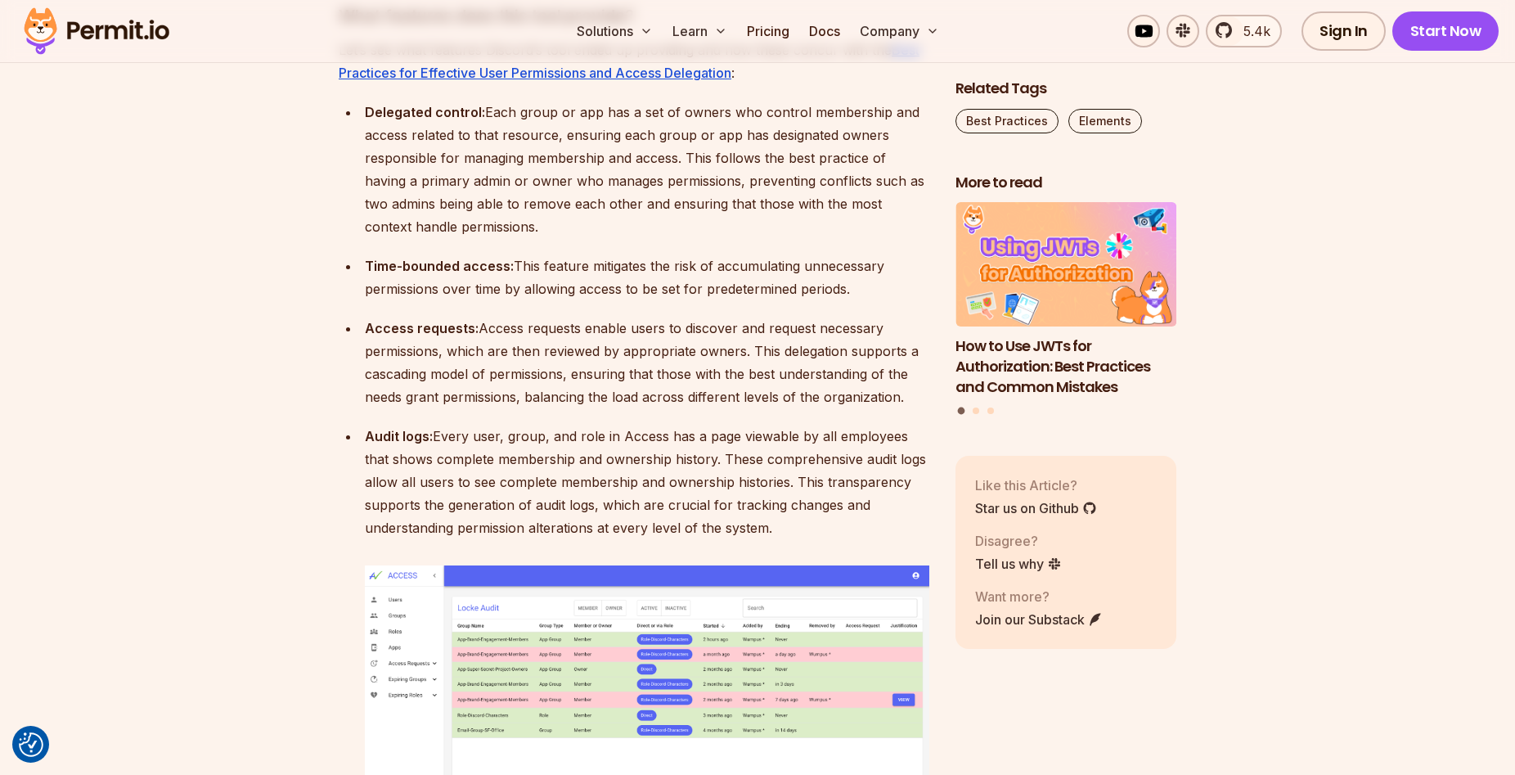
scroll to position [4088, 0]
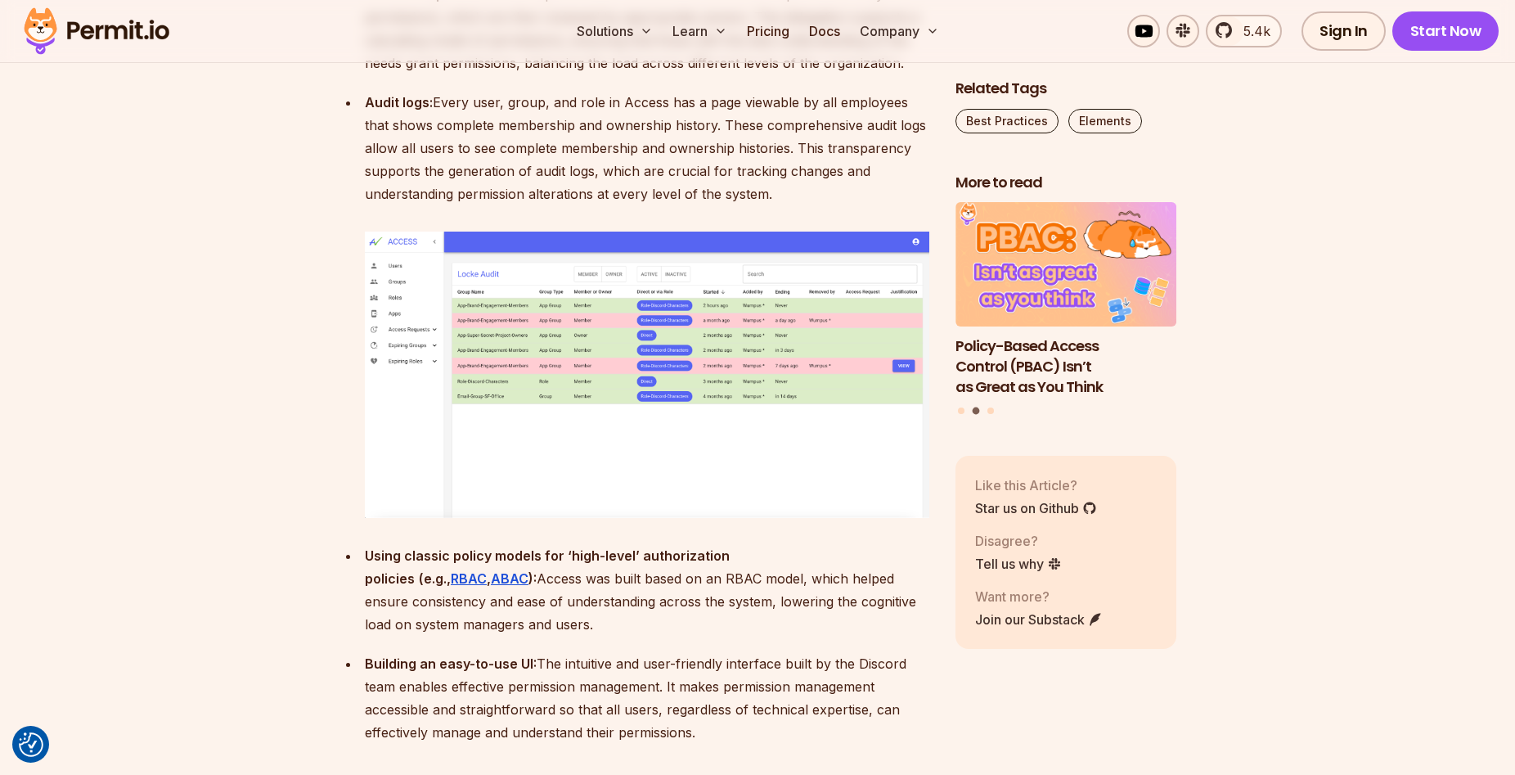
click at [667, 294] on img at bounding box center [647, 374] width 564 height 286
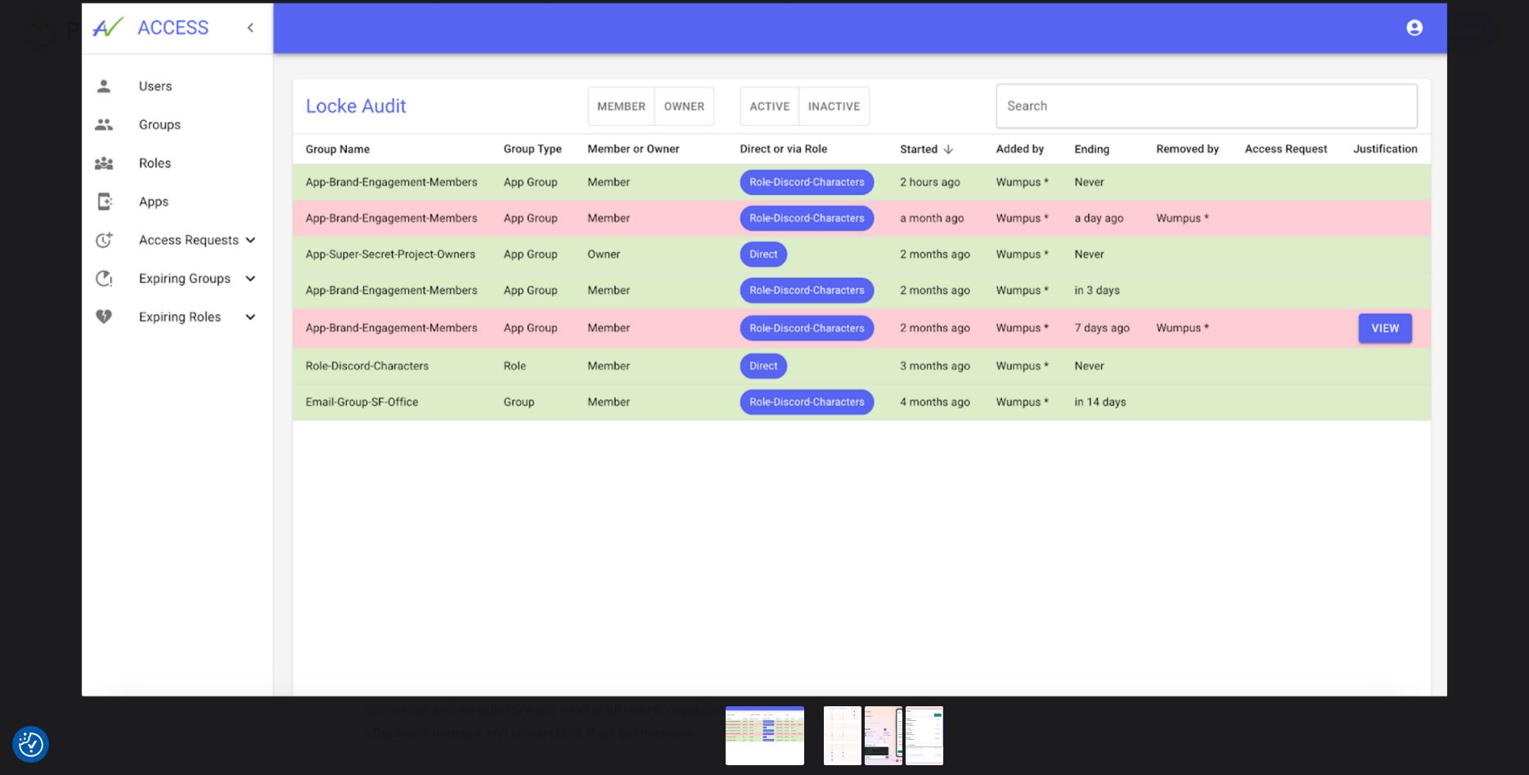
click at [442, 727] on div "You can close this modal content with the ESC key" at bounding box center [764, 736] width 1529 height 75
click at [1514, 14] on button "You can close this modal content with the ESC key" at bounding box center [1510, 19] width 38 height 38
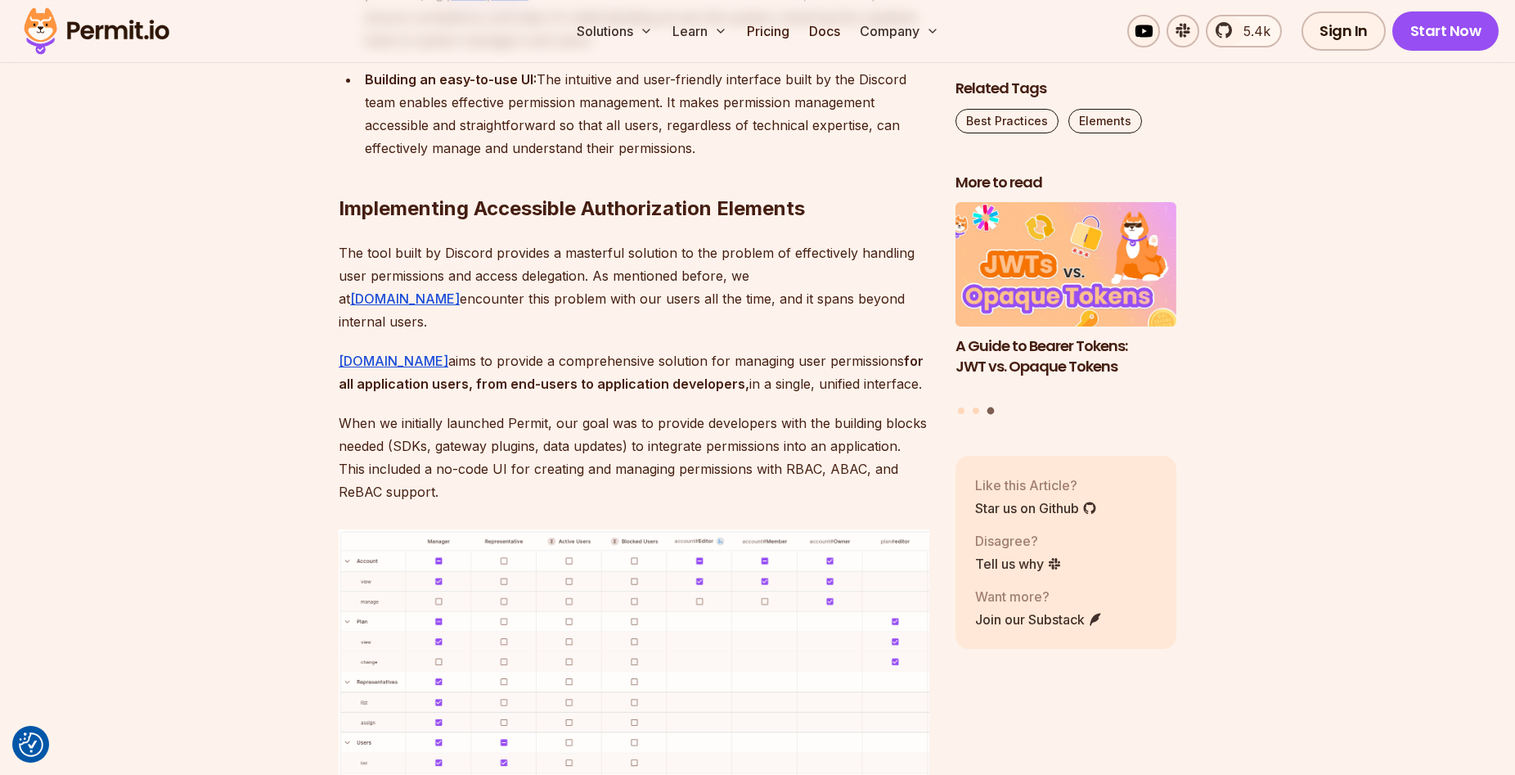
scroll to position [4839, 0]
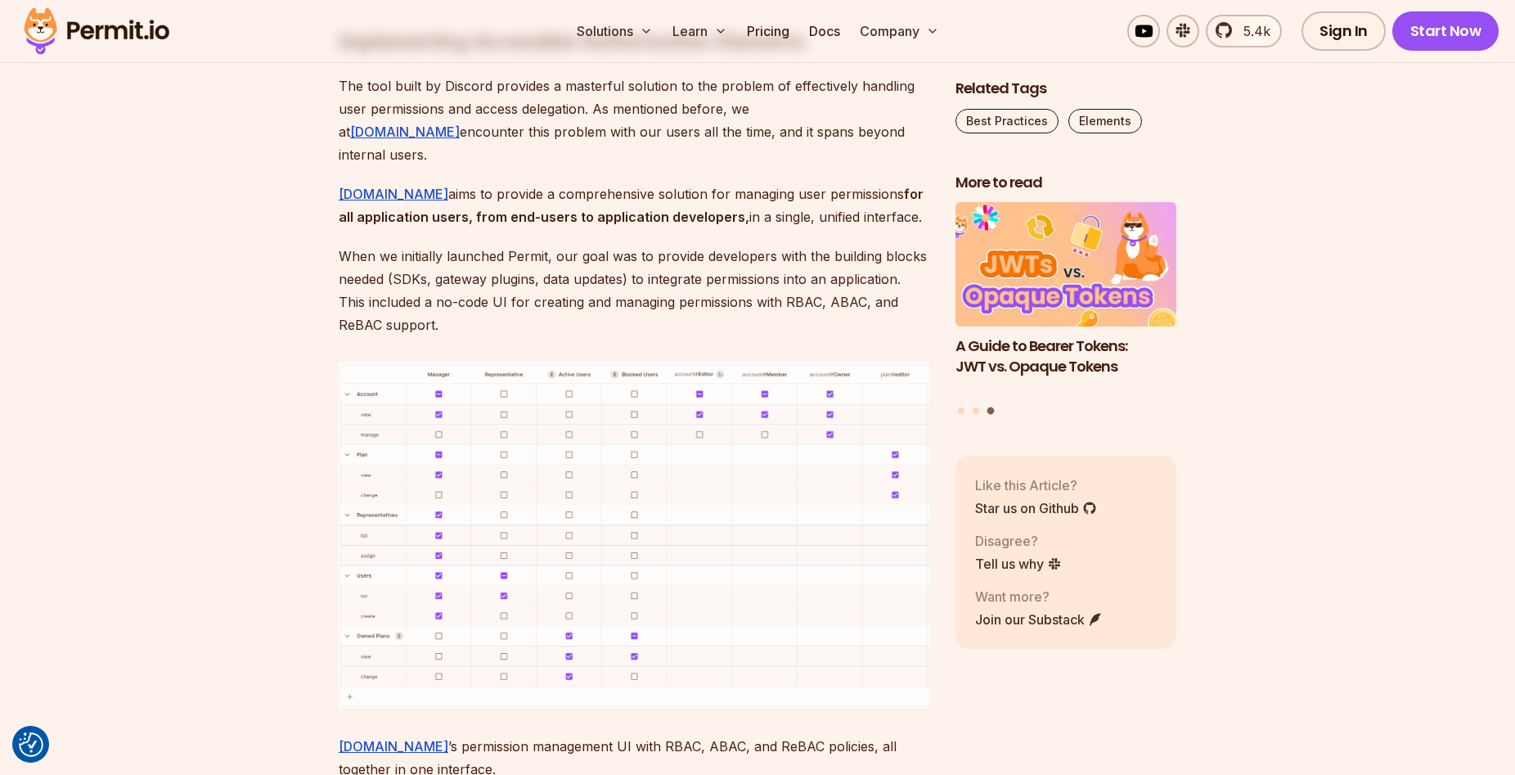
click at [411, 384] on img at bounding box center [634, 535] width 591 height 346
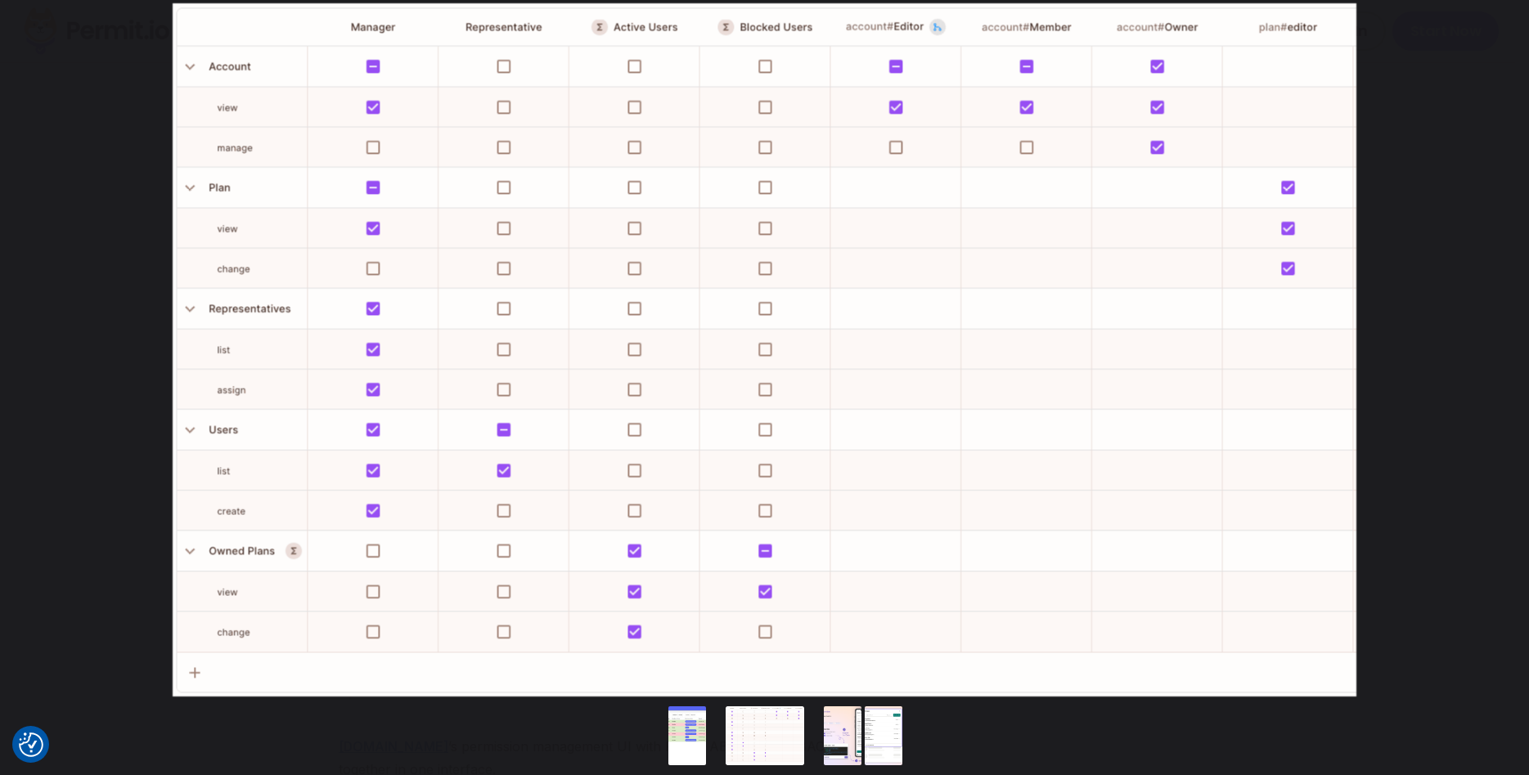
click at [83, 514] on div "You can close this modal content with the ESC key" at bounding box center [764, 349] width 1529 height 699
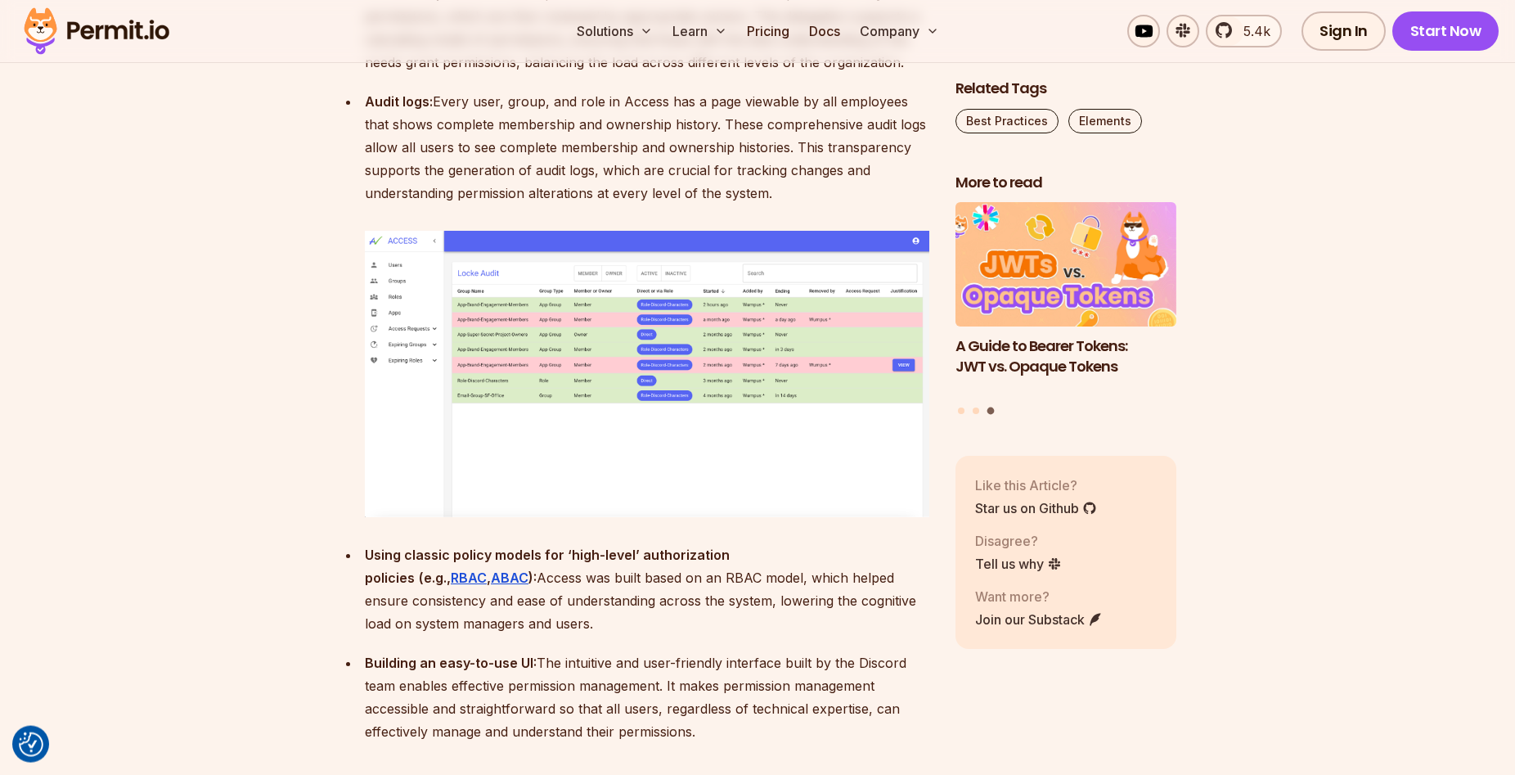
scroll to position [4088, 0]
